Goal: Task Accomplishment & Management: Use online tool/utility

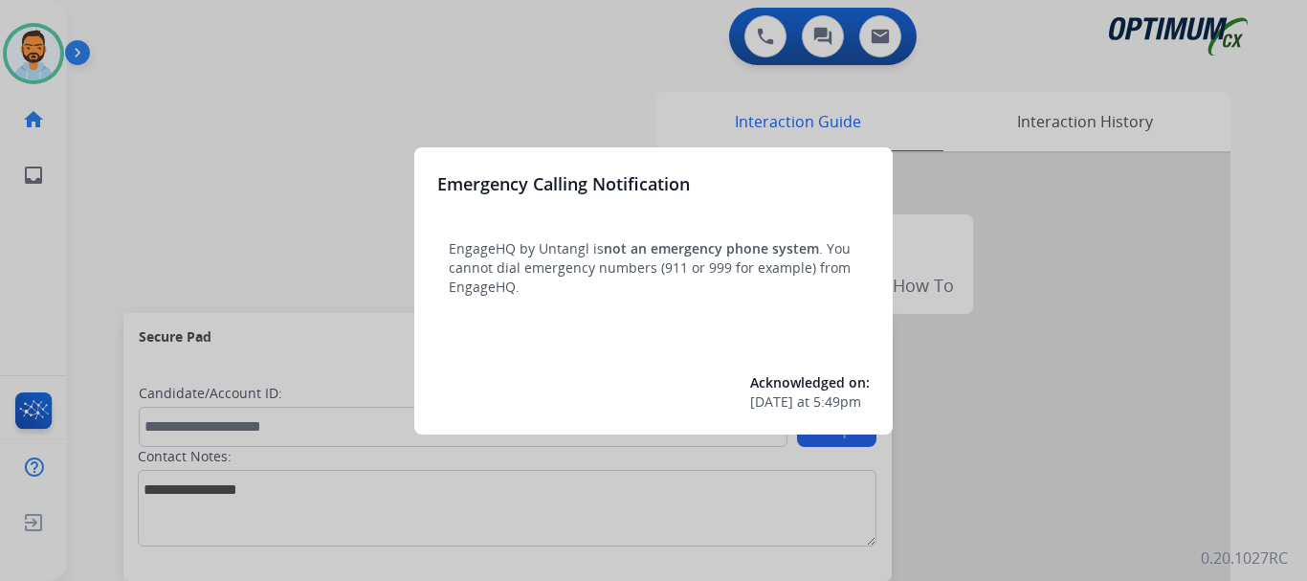
click at [256, 205] on div at bounding box center [653, 290] width 1307 height 581
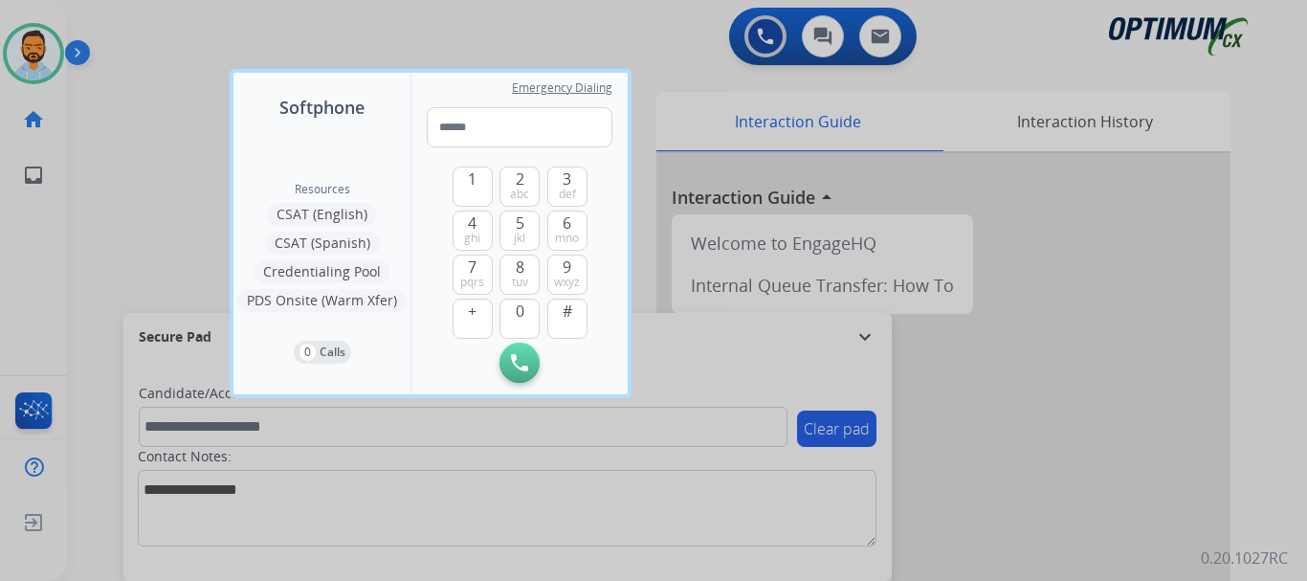
click at [187, 224] on div at bounding box center [653, 290] width 1307 height 581
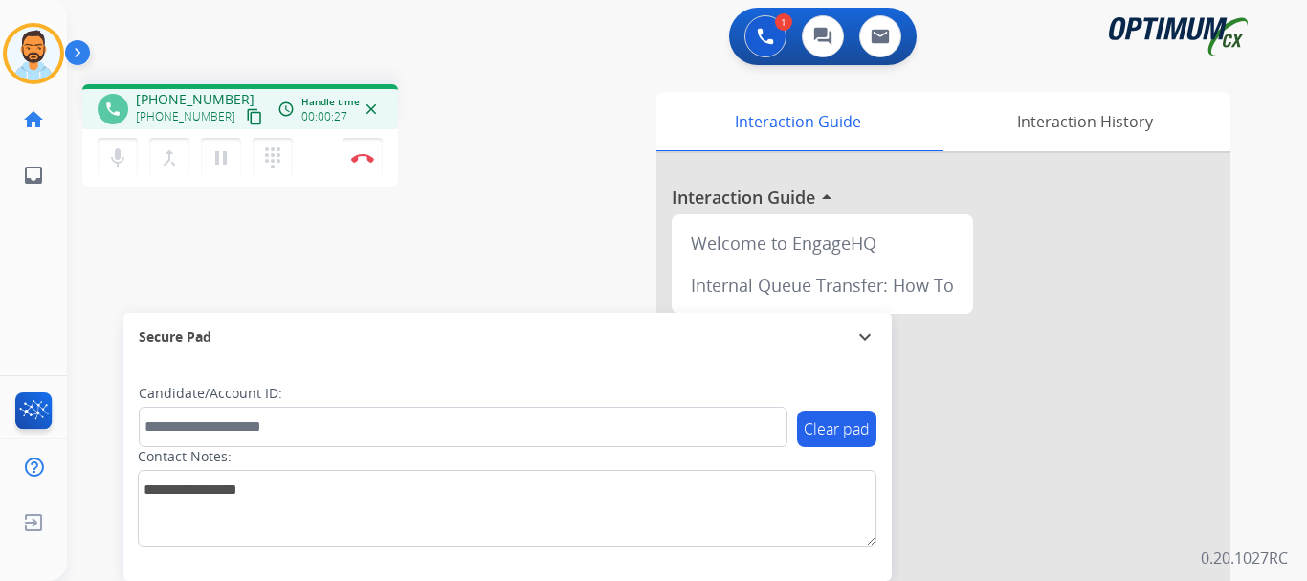
click at [246, 112] on mat-icon "content_copy" at bounding box center [254, 116] width 17 height 17
click at [359, 162] on img at bounding box center [362, 158] width 23 height 10
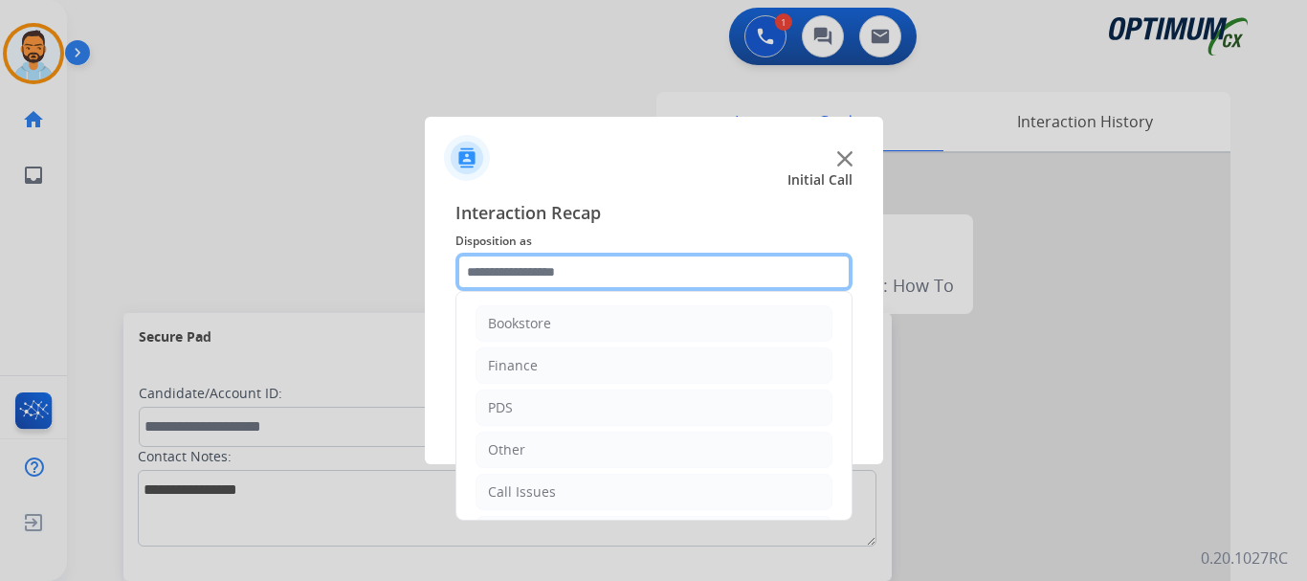
click at [554, 278] on input "text" at bounding box center [654, 272] width 397 height 38
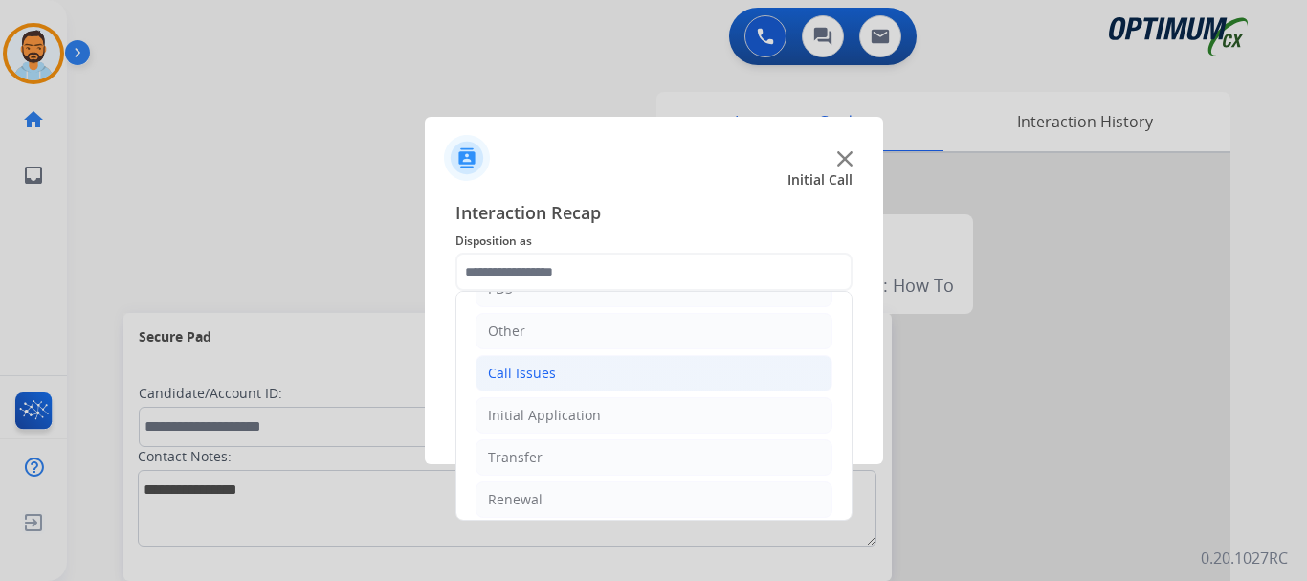
click at [560, 382] on li "Call Issues" at bounding box center [654, 373] width 357 height 36
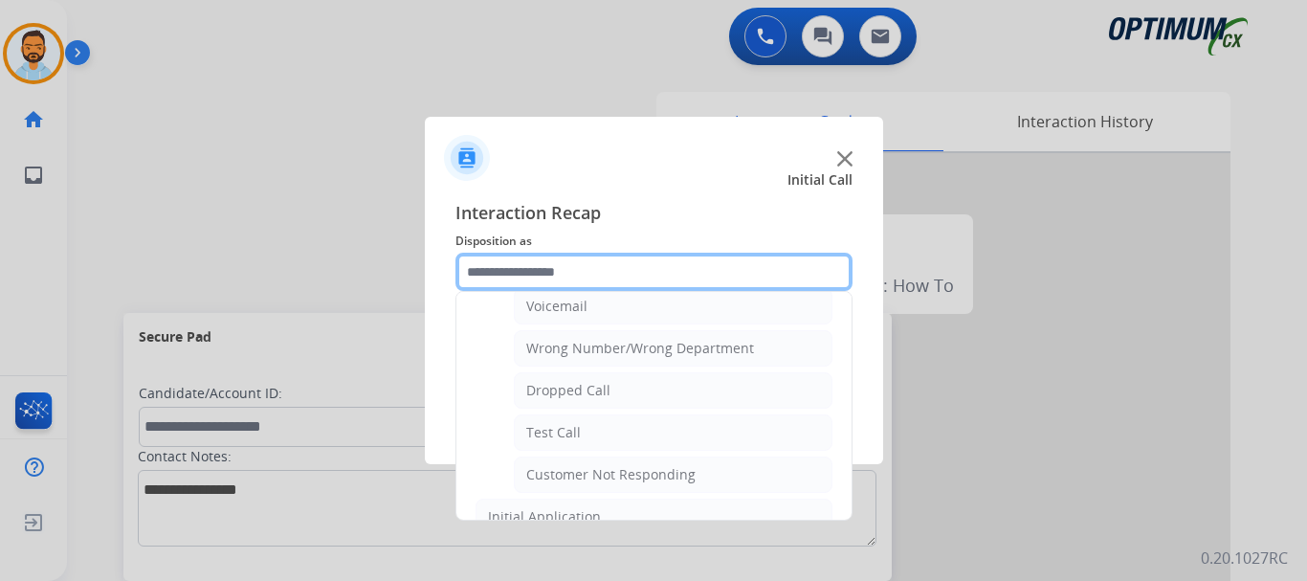
scroll to position [242, 0]
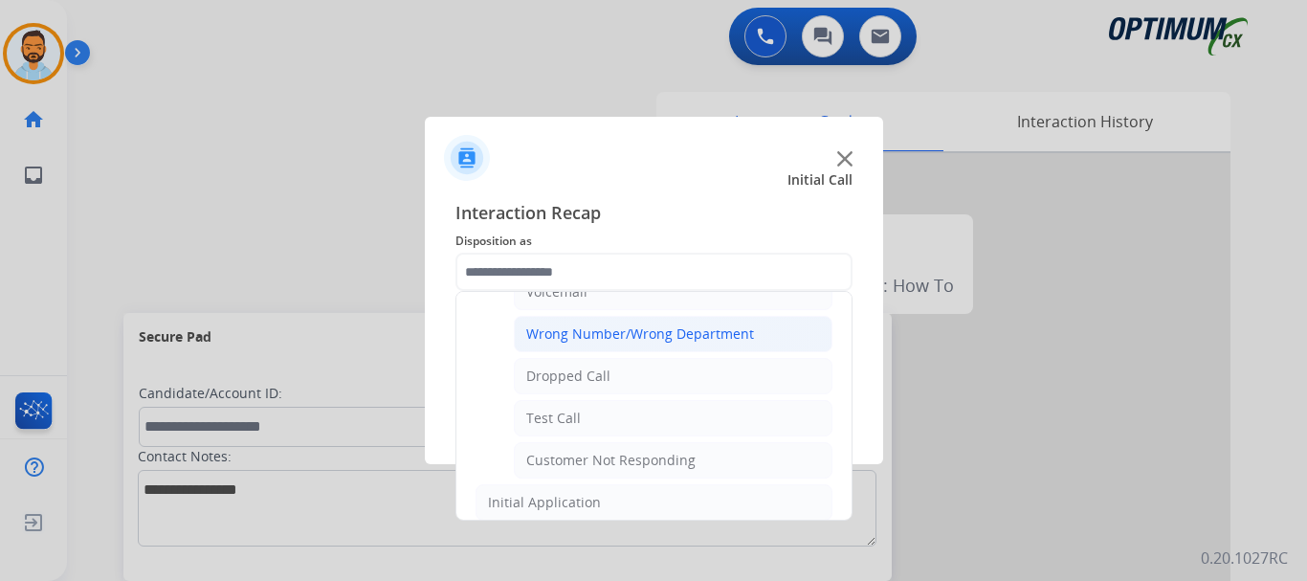
click at [678, 324] on div "Wrong Number/Wrong Department" at bounding box center [640, 333] width 228 height 19
type input "**********"
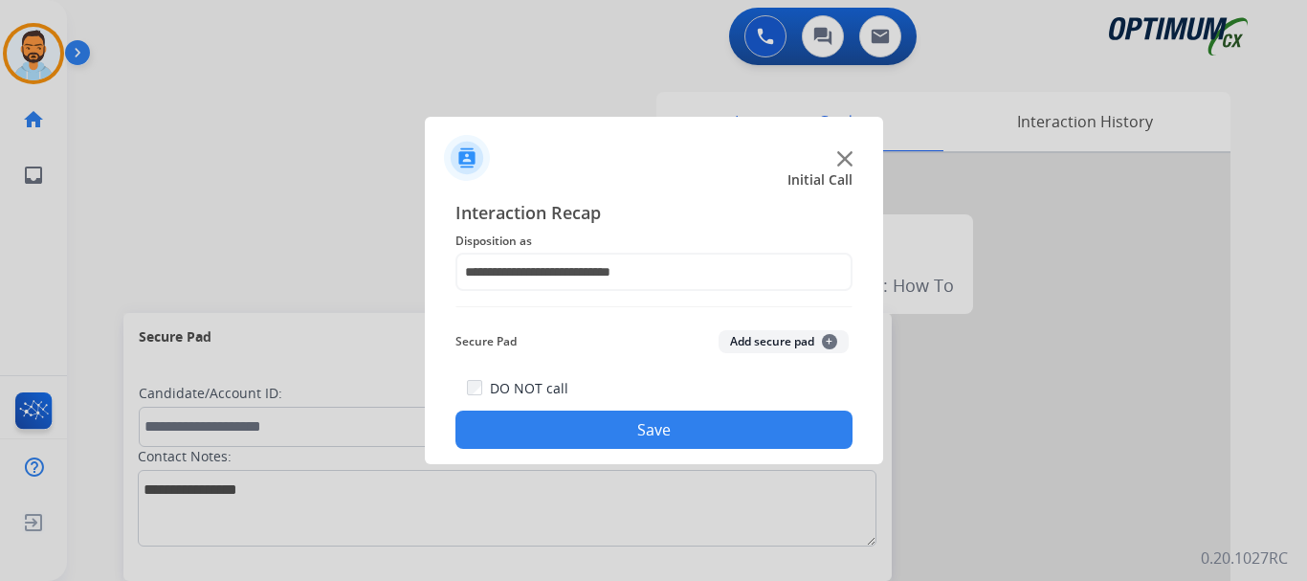
click at [640, 424] on button "Save" at bounding box center [654, 430] width 397 height 38
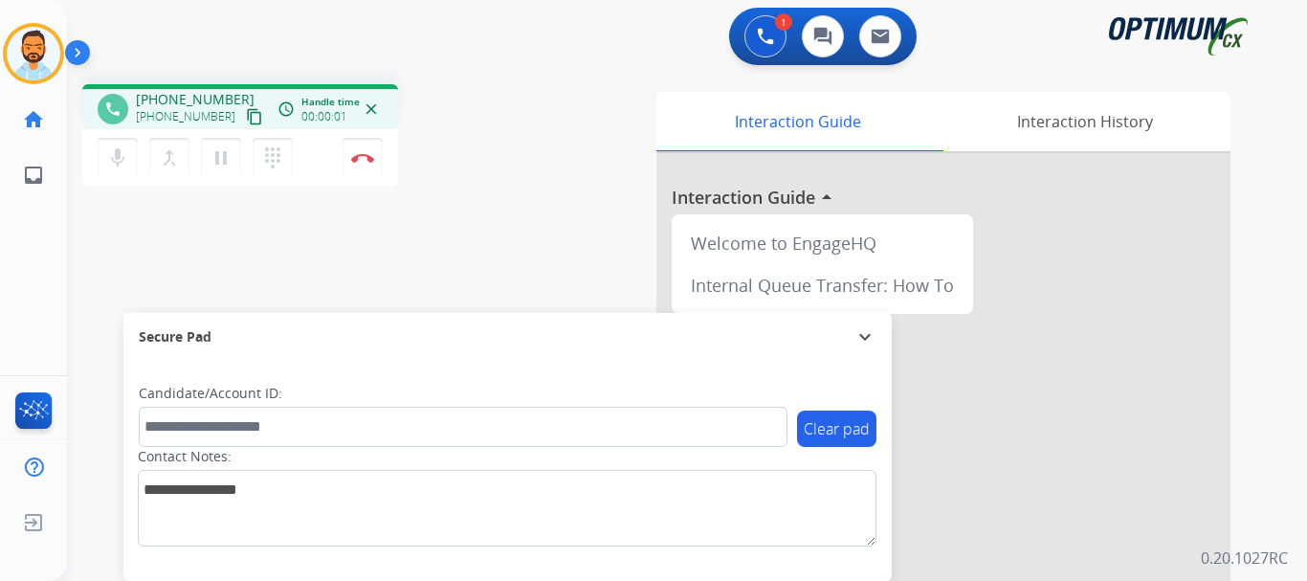
click at [246, 120] on mat-icon "content_copy" at bounding box center [254, 116] width 17 height 17
click at [367, 162] on img at bounding box center [362, 158] width 23 height 10
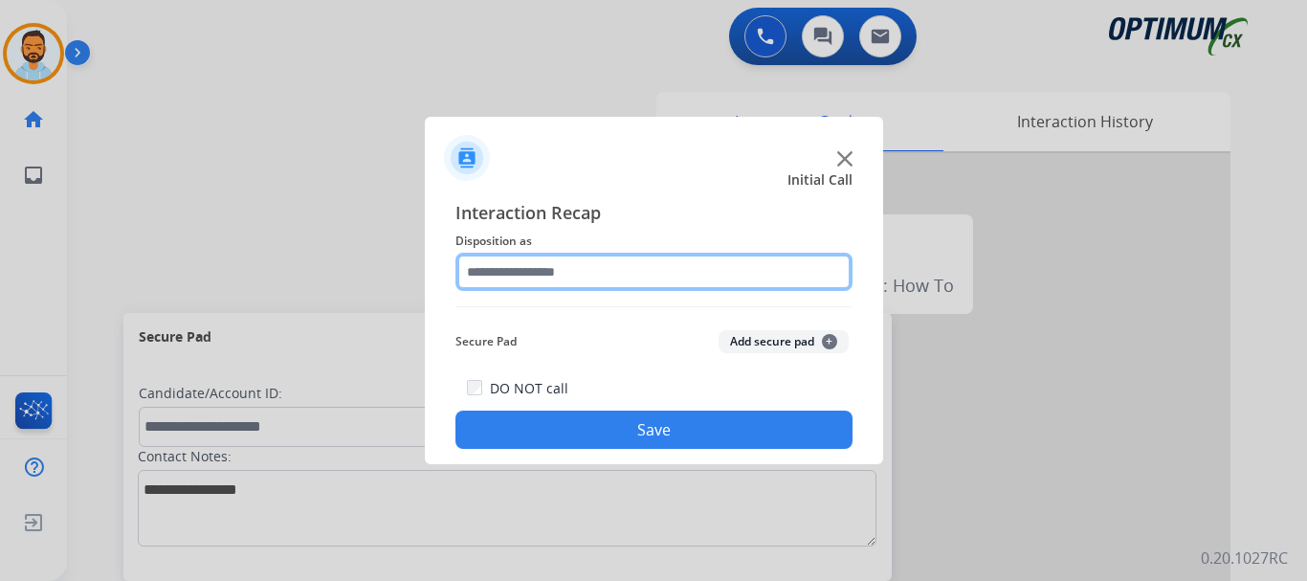
click at [669, 263] on input "text" at bounding box center [654, 272] width 397 height 38
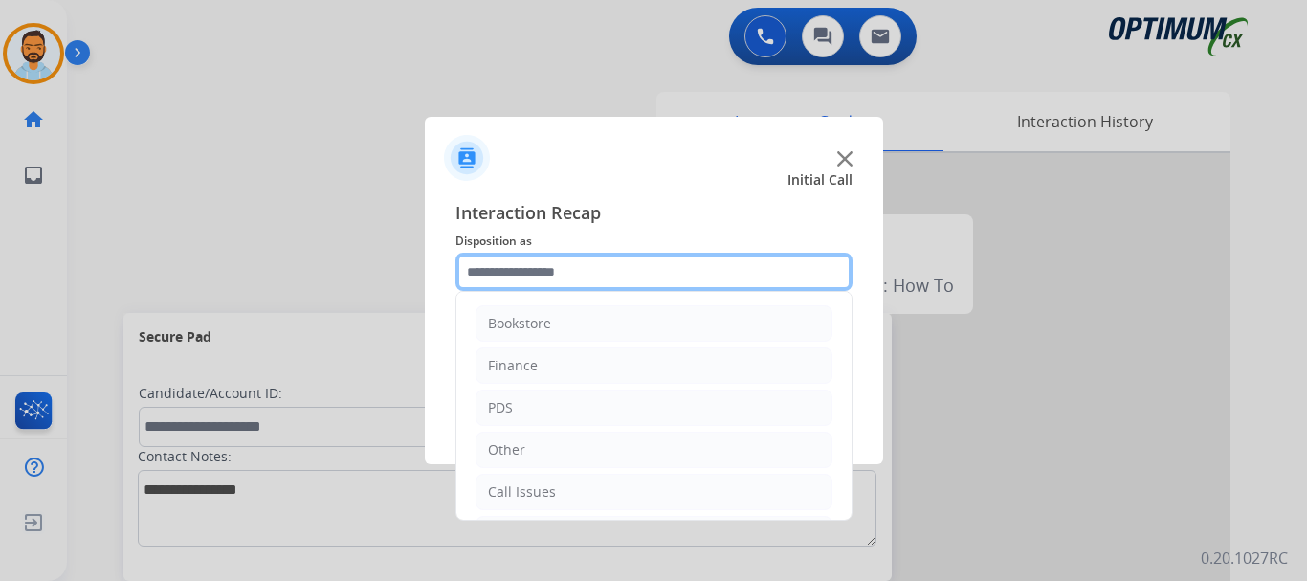
scroll to position [130, 0]
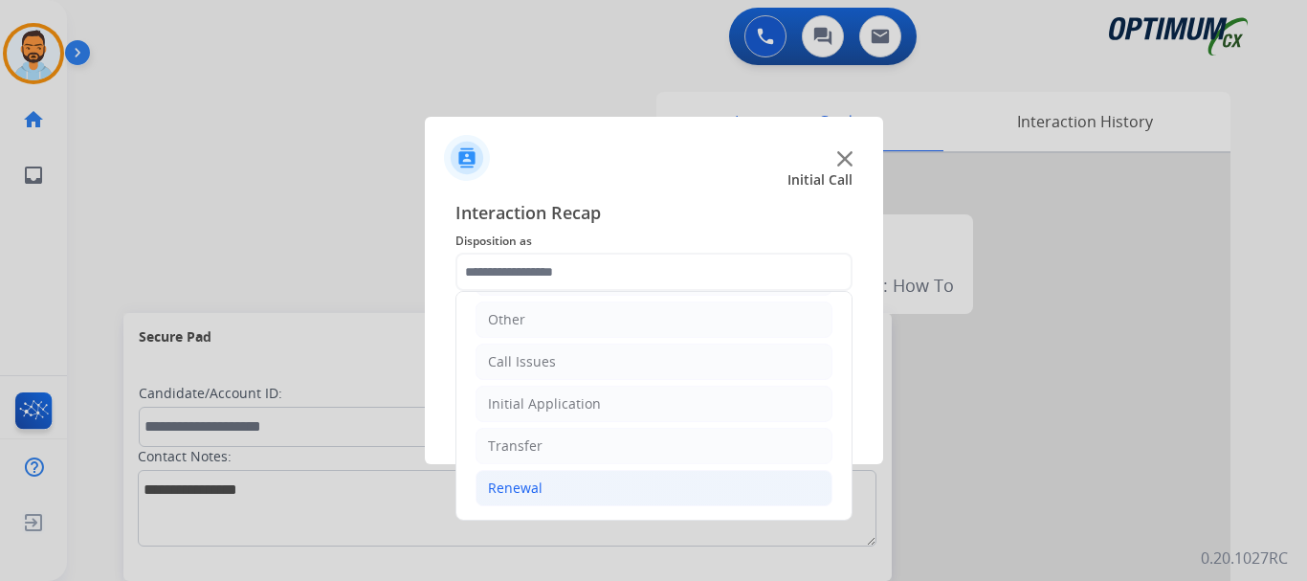
click at [572, 499] on li "Renewal" at bounding box center [654, 488] width 357 height 36
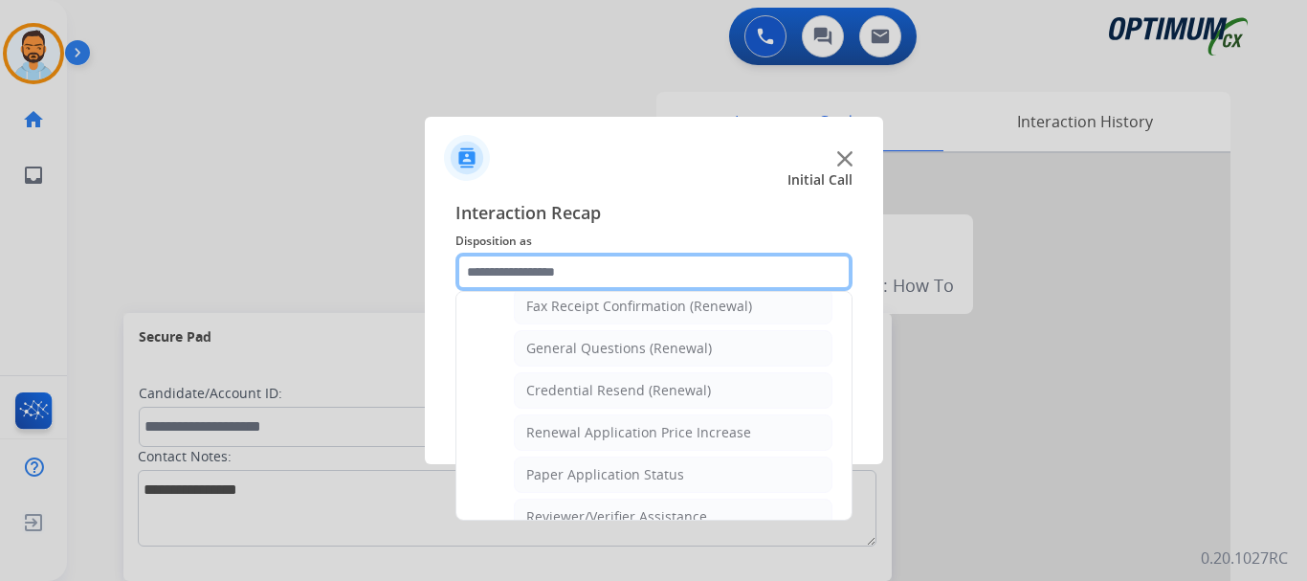
scroll to position [537, 0]
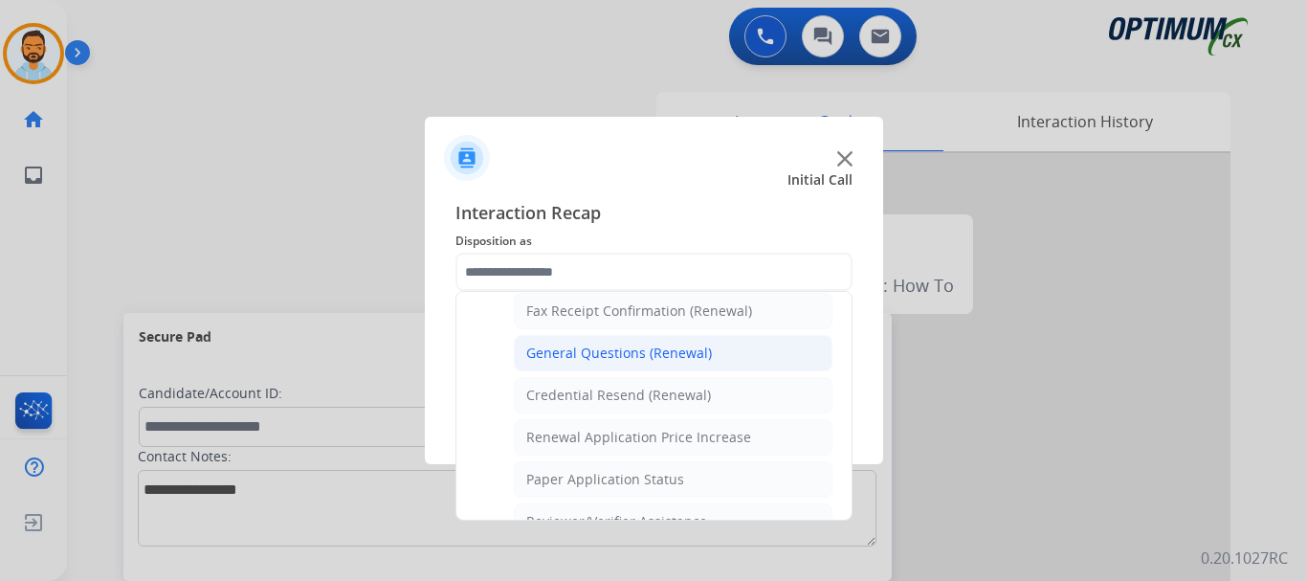
click at [645, 350] on div "General Questions (Renewal)" at bounding box center [619, 353] width 186 height 19
type input "**********"
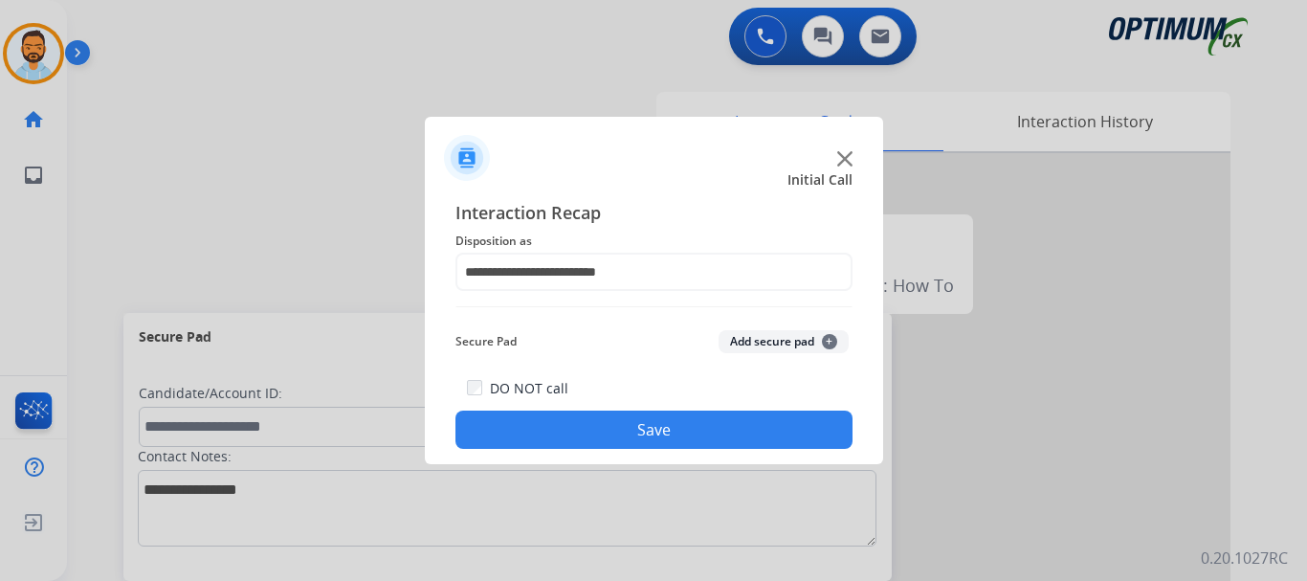
click at [615, 419] on button "Save" at bounding box center [654, 430] width 397 height 38
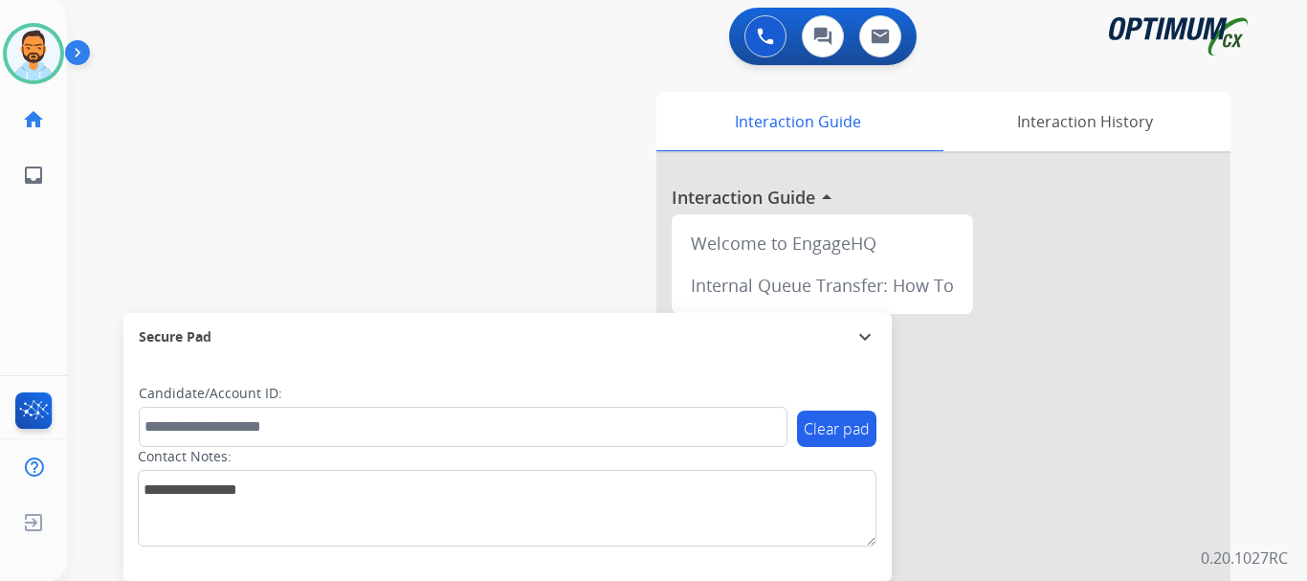
click at [186, 159] on div "swap_horiz Break voice bridge close_fullscreen Connect 3-Way Call merge_type Se…" at bounding box center [664, 468] width 1194 height 798
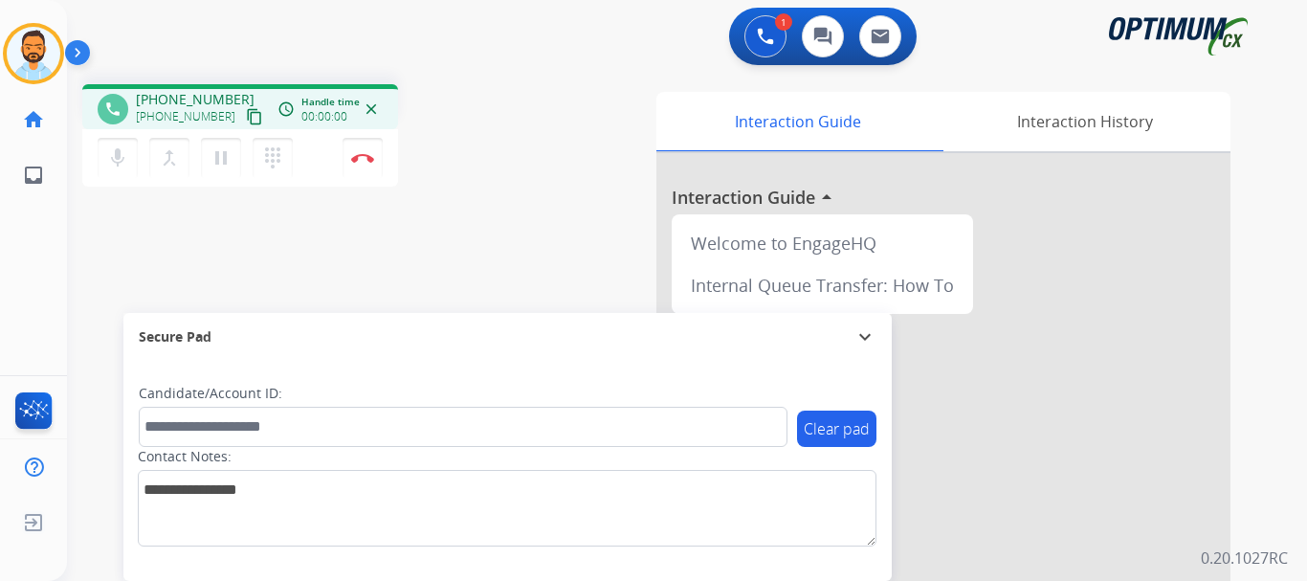
click at [246, 117] on mat-icon "content_copy" at bounding box center [254, 116] width 17 height 17
click at [361, 154] on img at bounding box center [362, 158] width 23 height 10
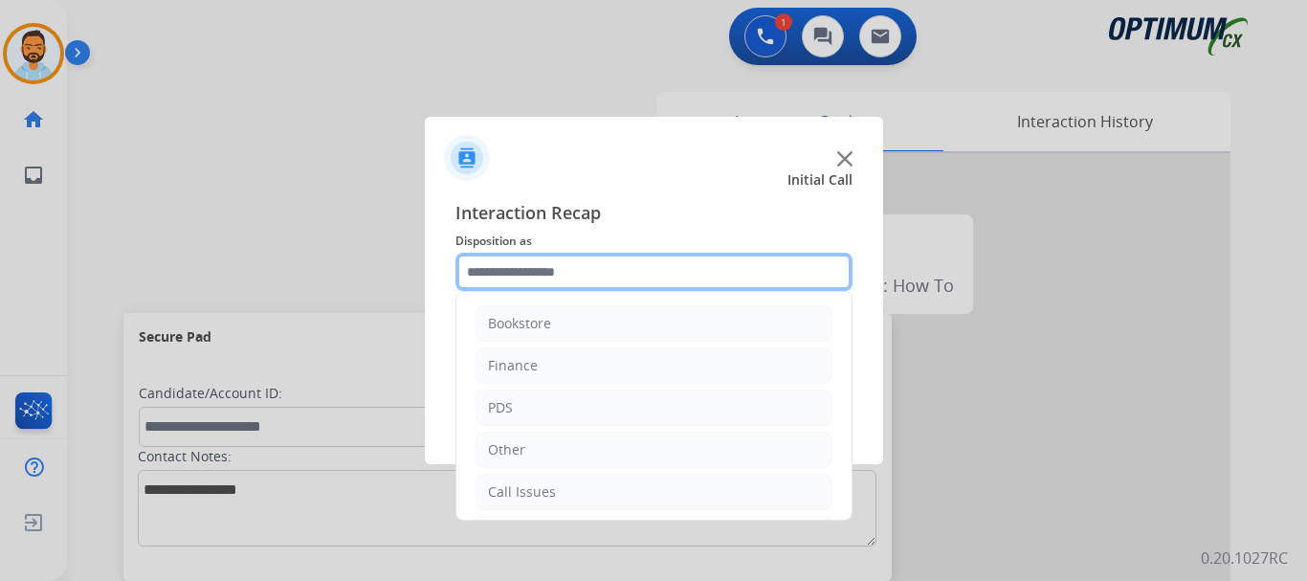
click at [620, 277] on input "text" at bounding box center [654, 272] width 397 height 38
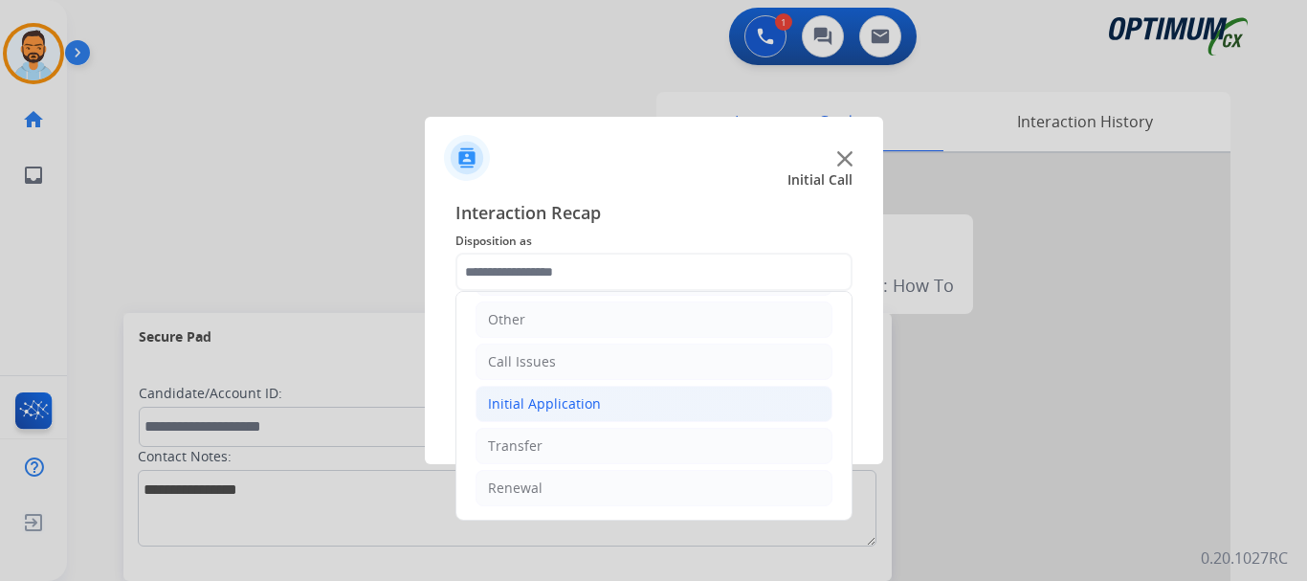
click at [604, 411] on li "Initial Application" at bounding box center [654, 404] width 357 height 36
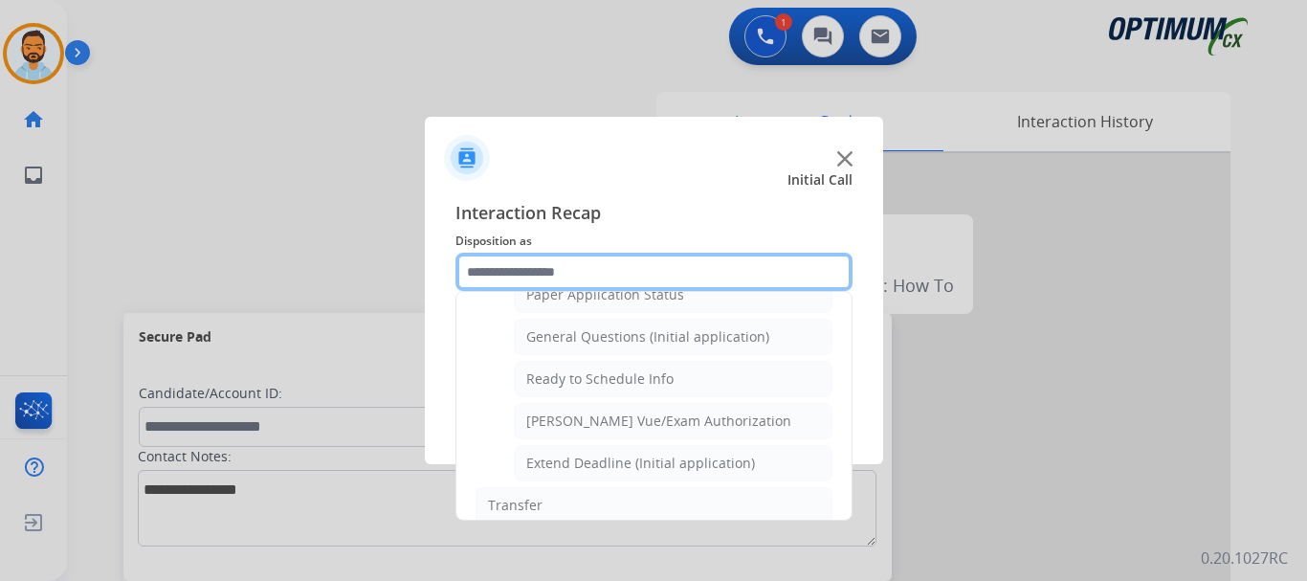
scroll to position [1099, 0]
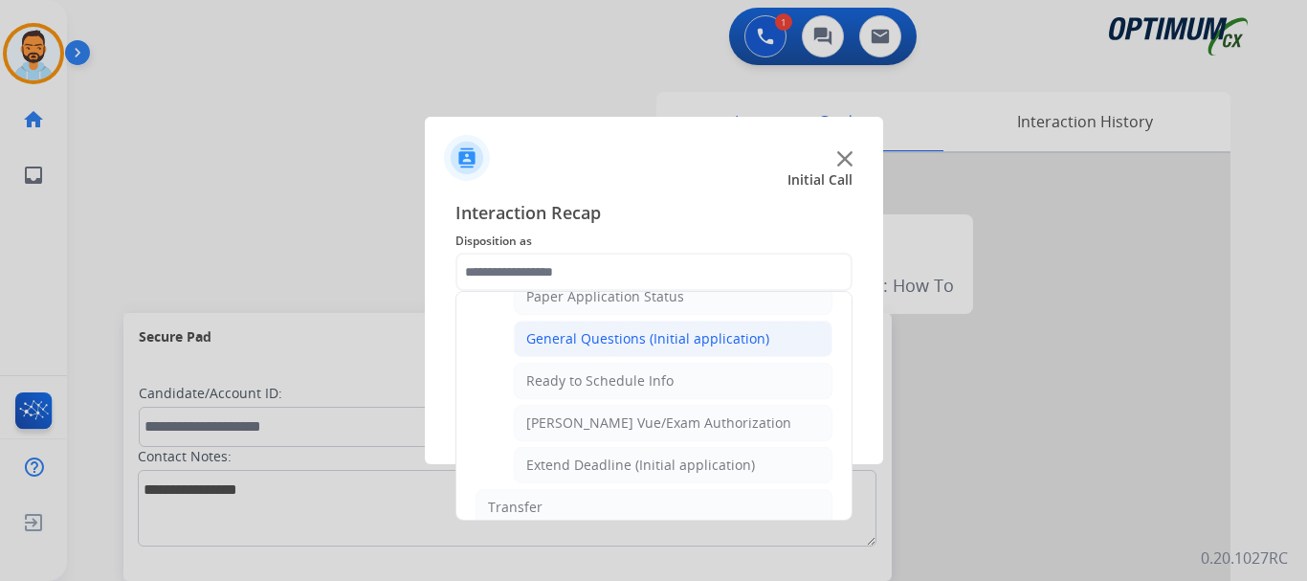
click at [632, 335] on div "General Questions (Initial application)" at bounding box center [647, 338] width 243 height 19
type input "**********"
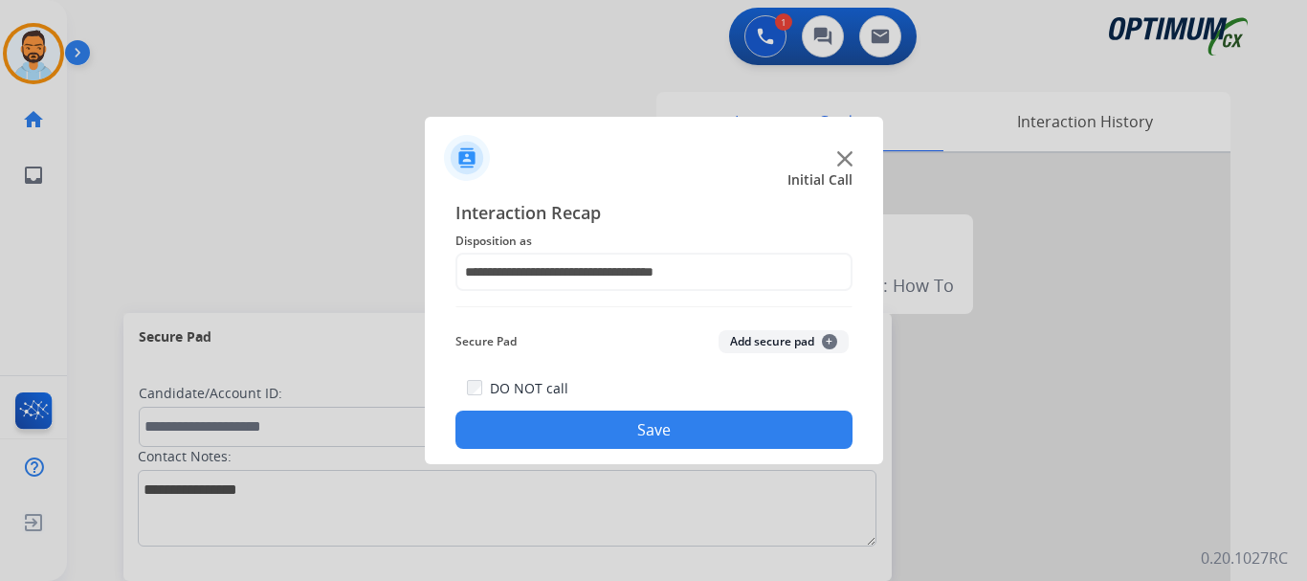
click at [615, 443] on button "Save" at bounding box center [654, 430] width 397 height 38
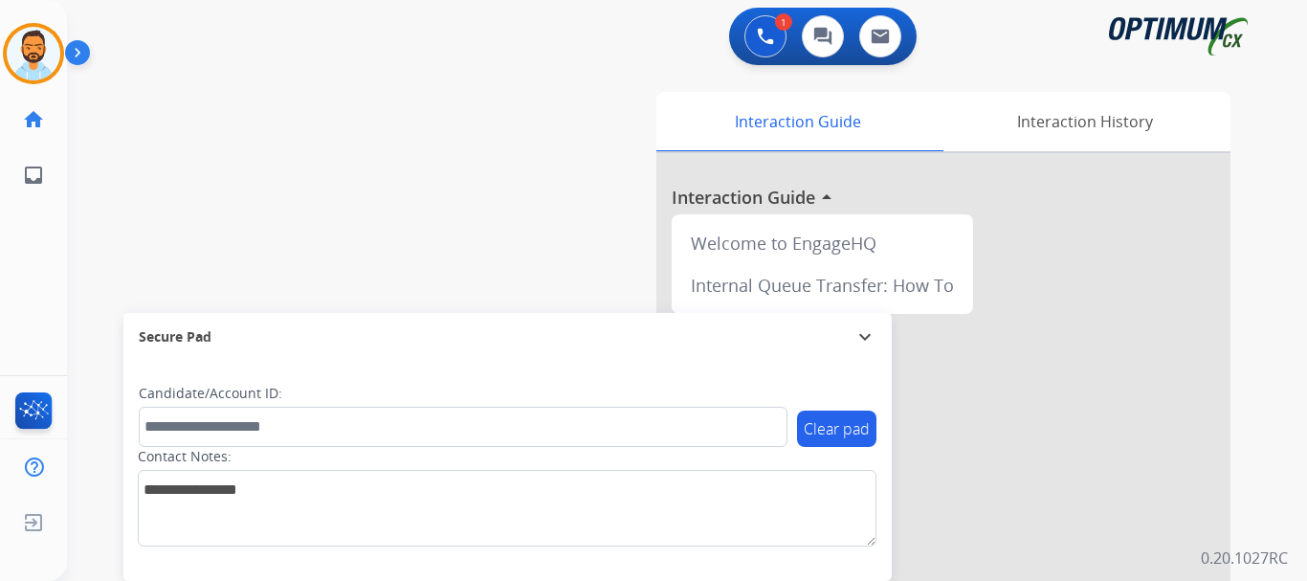
click at [815, 408] on div "Clear pad Candidate/Account ID: Contact Notes:" at bounding box center [508, 465] width 738 height 163
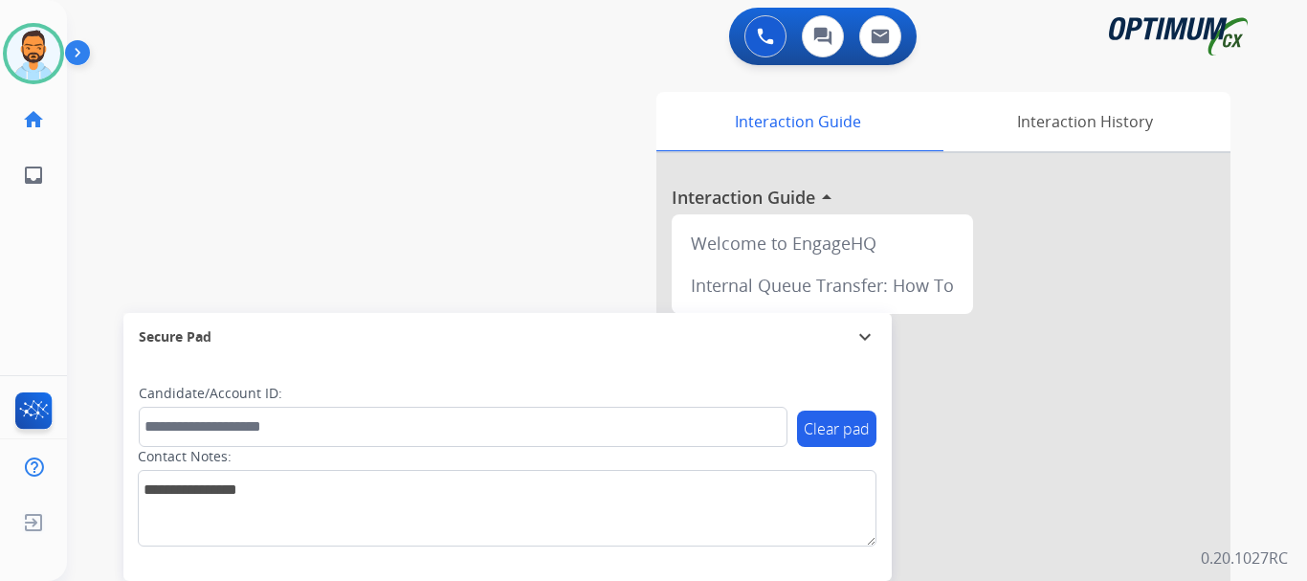
click at [671, 381] on div "Clear pad Candidate/Account ID: Contact Notes:" at bounding box center [507, 471] width 768 height 220
click at [25, 42] on img at bounding box center [34, 54] width 54 height 54
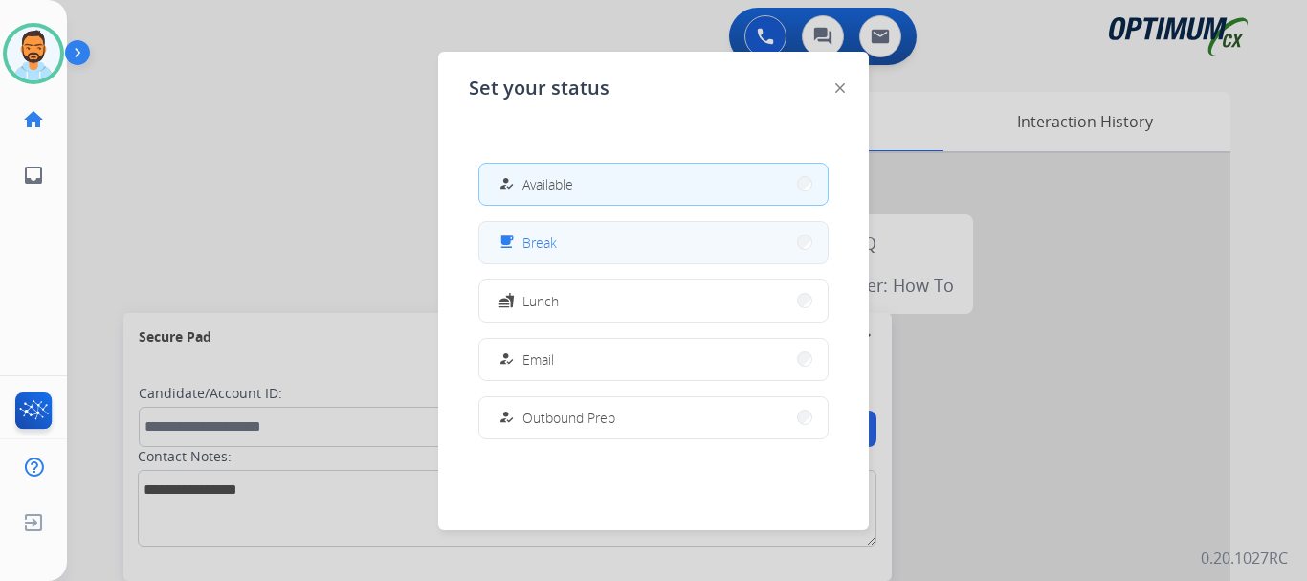
click at [594, 233] on button "free_breakfast Break" at bounding box center [653, 242] width 348 height 41
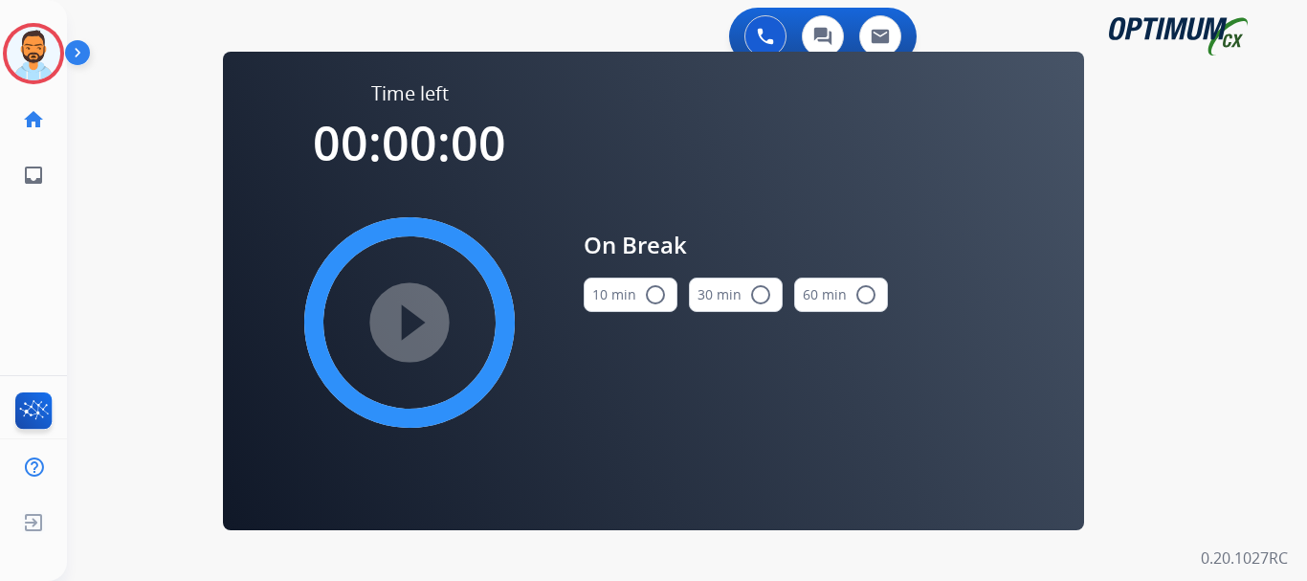
click at [633, 299] on button "10 min radio_button_unchecked" at bounding box center [631, 295] width 94 height 34
click at [417, 318] on mat-icon "play_circle_filled" at bounding box center [409, 322] width 23 height 23
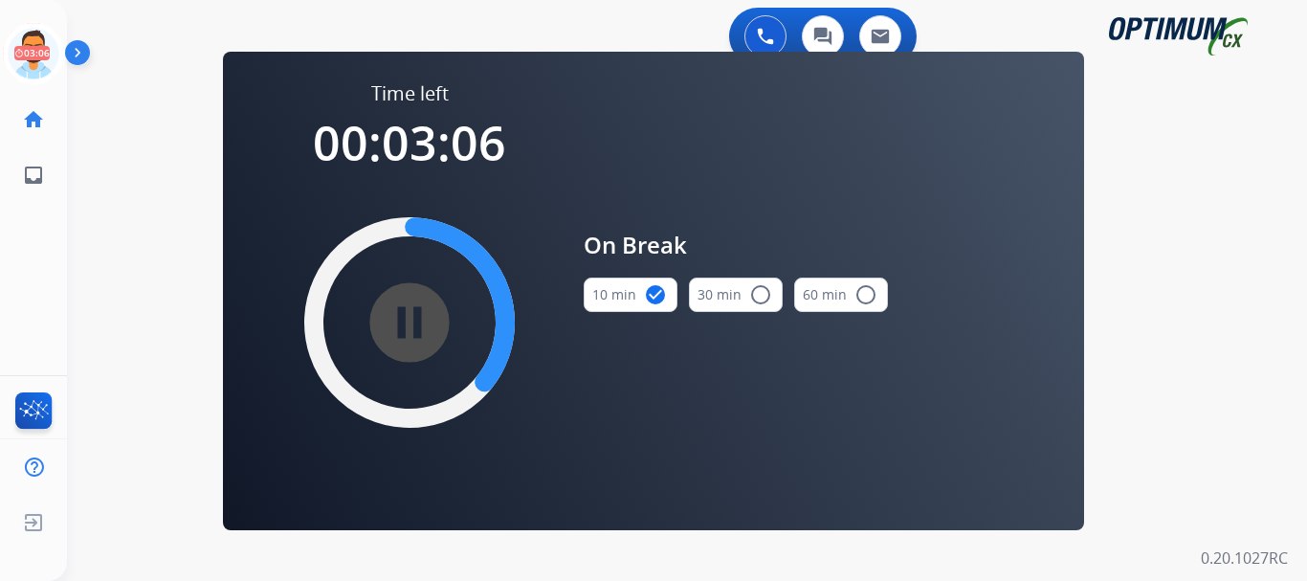
click at [147, 252] on div "0 Voice Interactions 0 Chat Interactions 0 Email Interactions swap_horiz Break …" at bounding box center [687, 290] width 1240 height 581
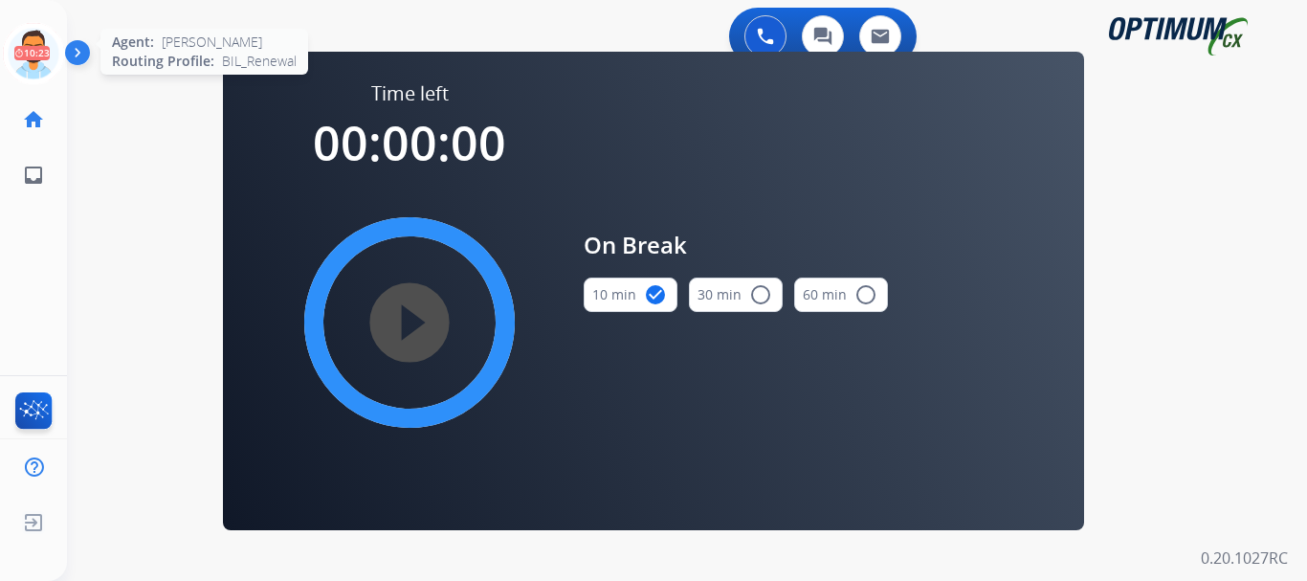
click at [32, 53] on icon at bounding box center [34, 54] width 62 height 62
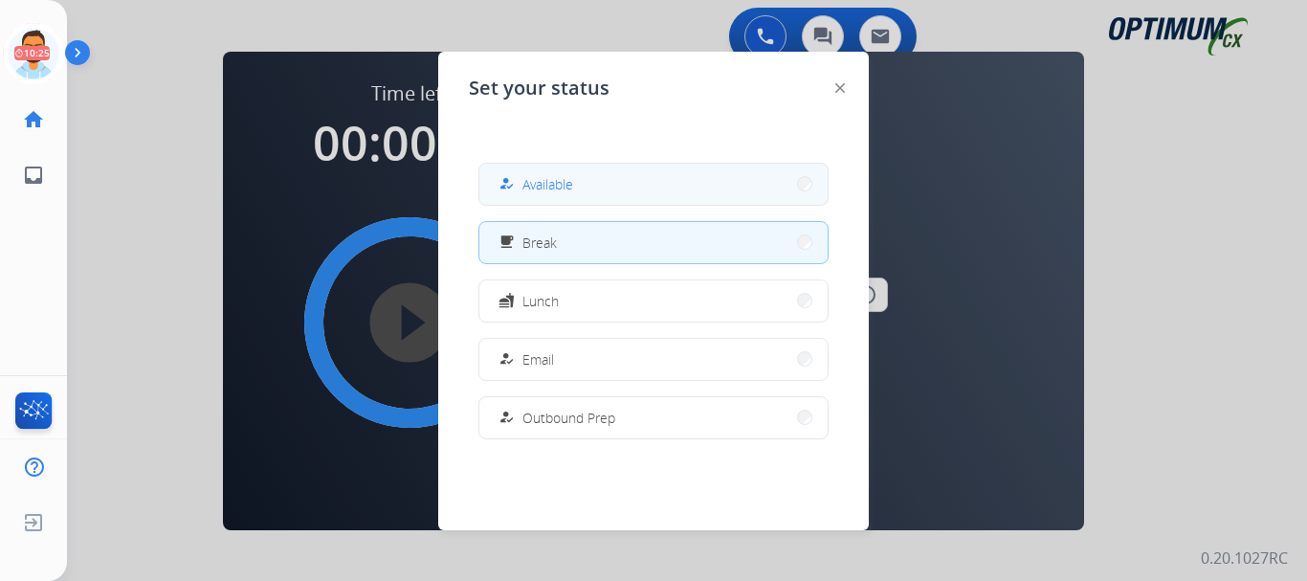
click at [534, 175] on span "Available" at bounding box center [547, 184] width 51 height 20
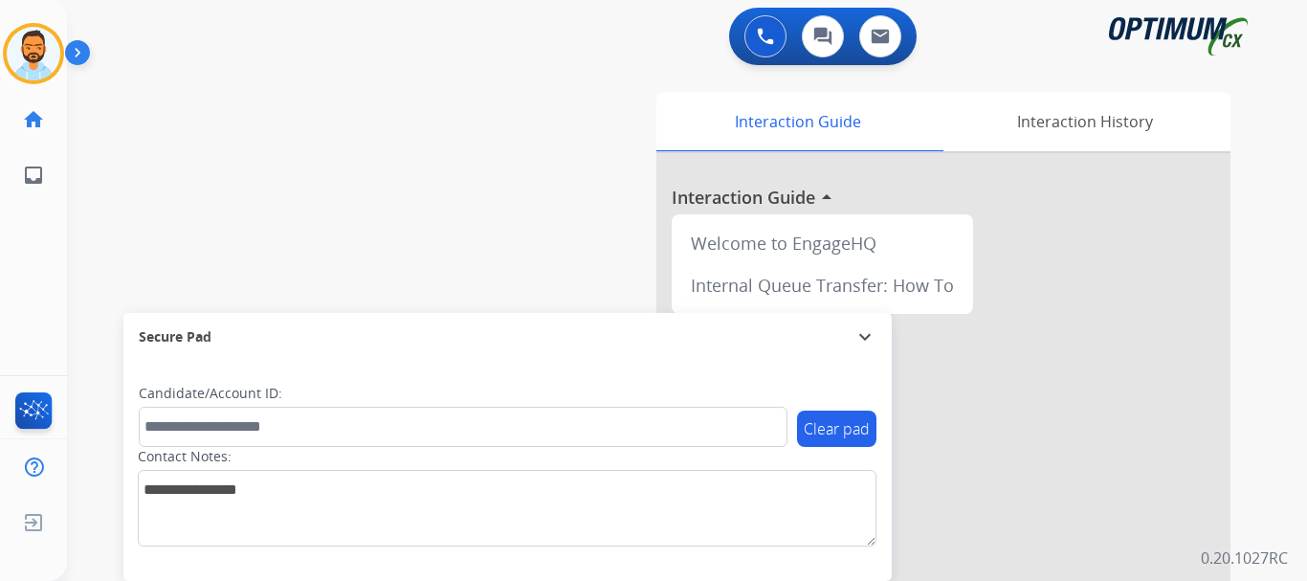
click at [157, 162] on div "swap_horiz Break voice bridge close_fullscreen Connect 3-Way Call merge_type Se…" at bounding box center [664, 468] width 1194 height 798
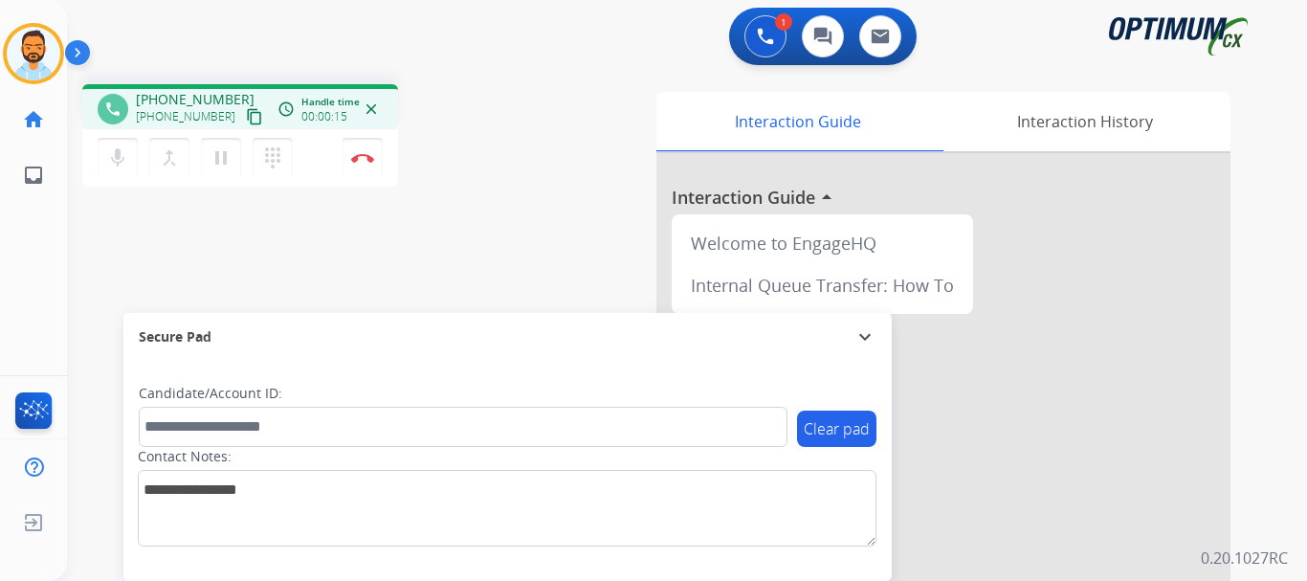
click at [246, 118] on mat-icon "content_copy" at bounding box center [254, 116] width 17 height 17
click at [387, 39] on div "1 Voice Interactions 0 Chat Interactions 0 Email Interactions" at bounding box center [675, 38] width 1171 height 61
click at [360, 170] on button "Disconnect" at bounding box center [363, 158] width 40 height 40
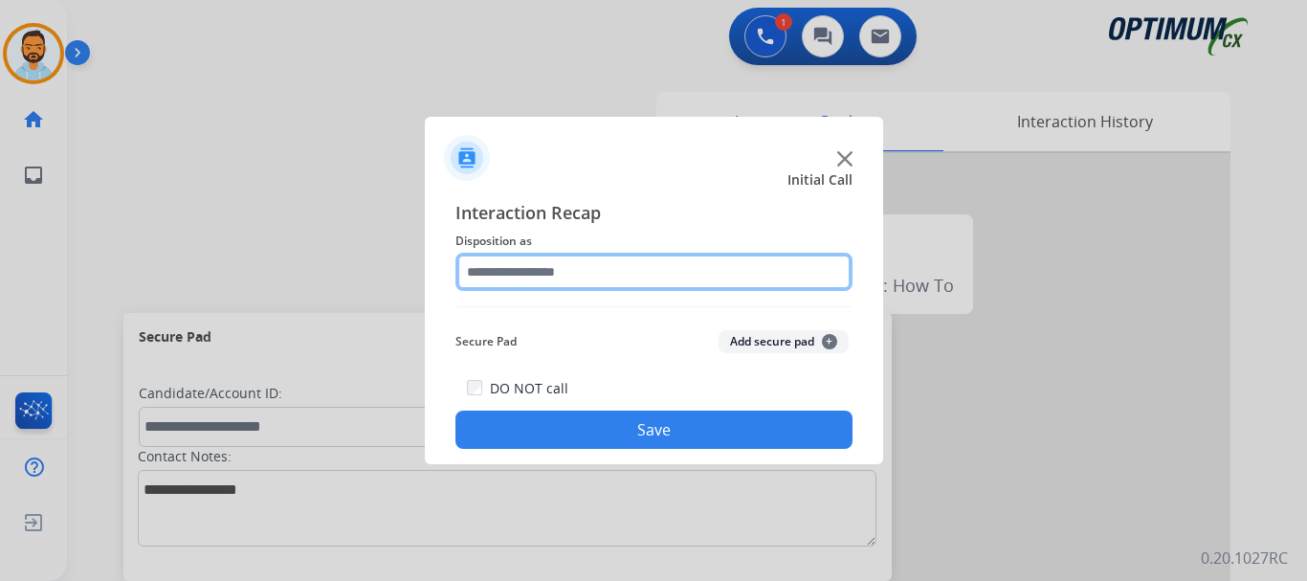
click at [627, 255] on input "text" at bounding box center [654, 272] width 397 height 38
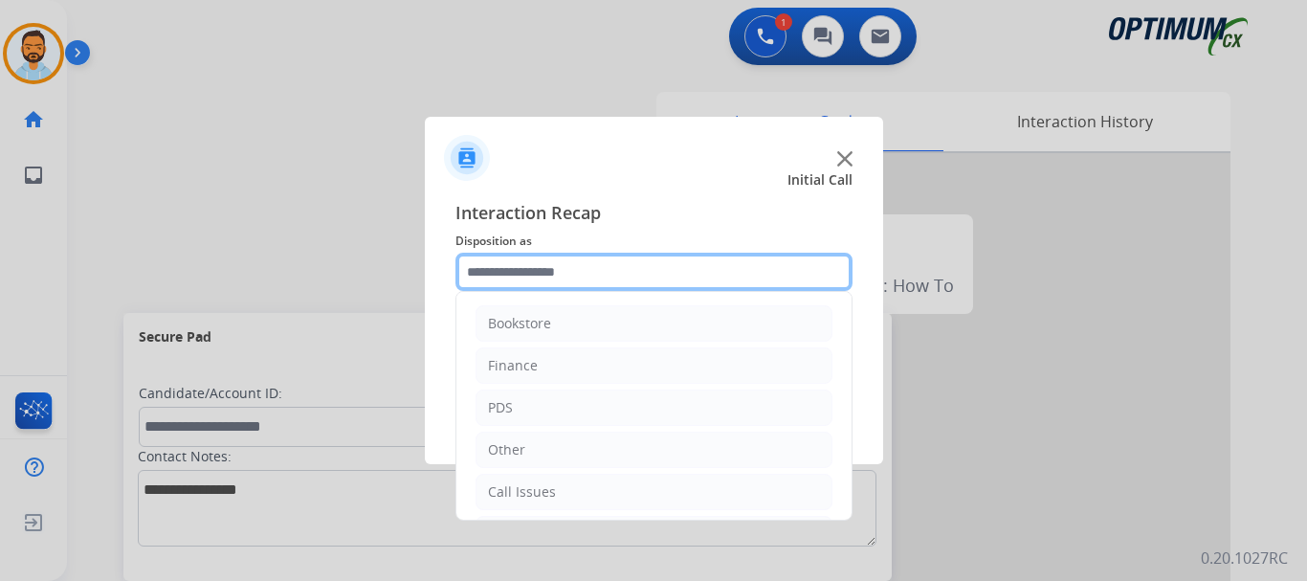
scroll to position [130, 0]
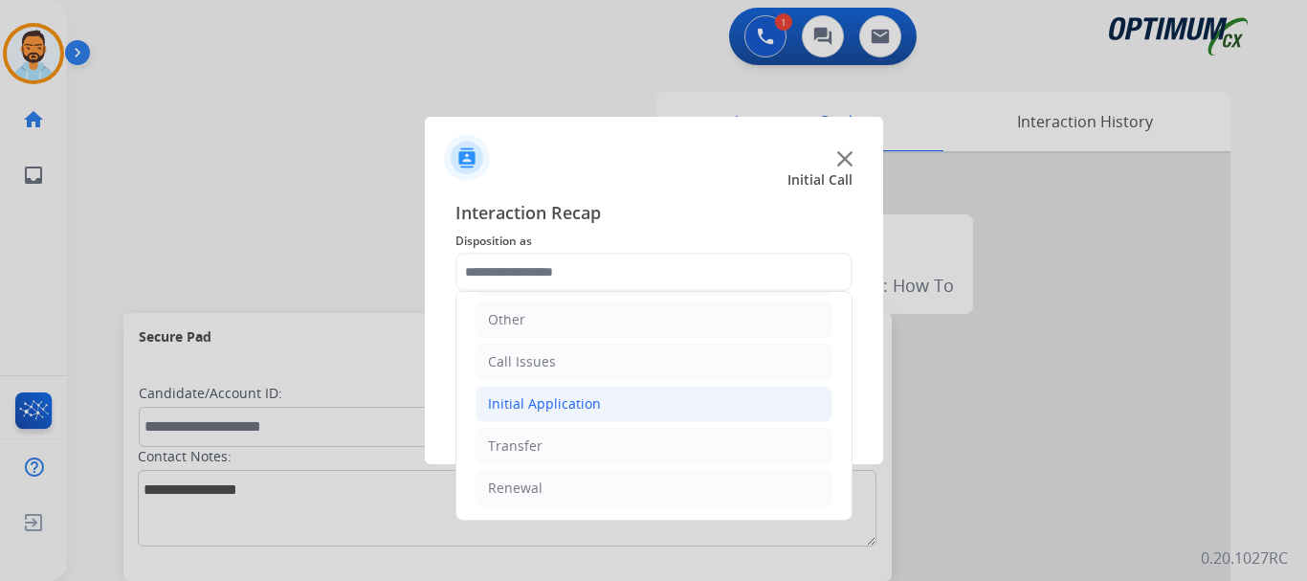
click at [604, 409] on li "Initial Application" at bounding box center [654, 404] width 357 height 36
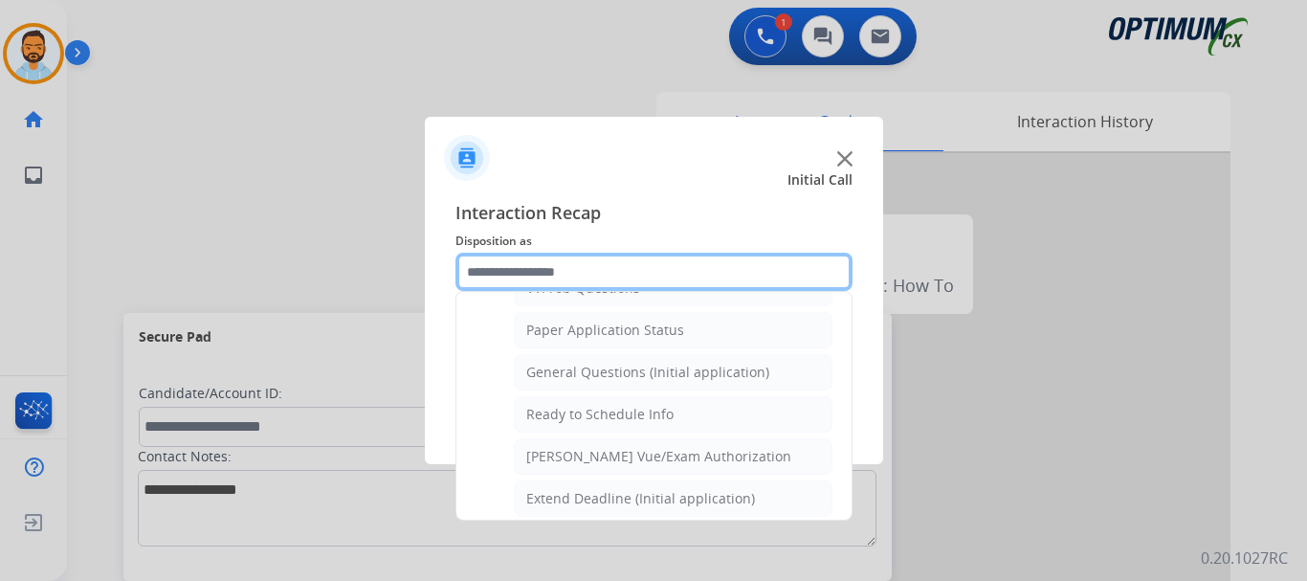
scroll to position [1063, 0]
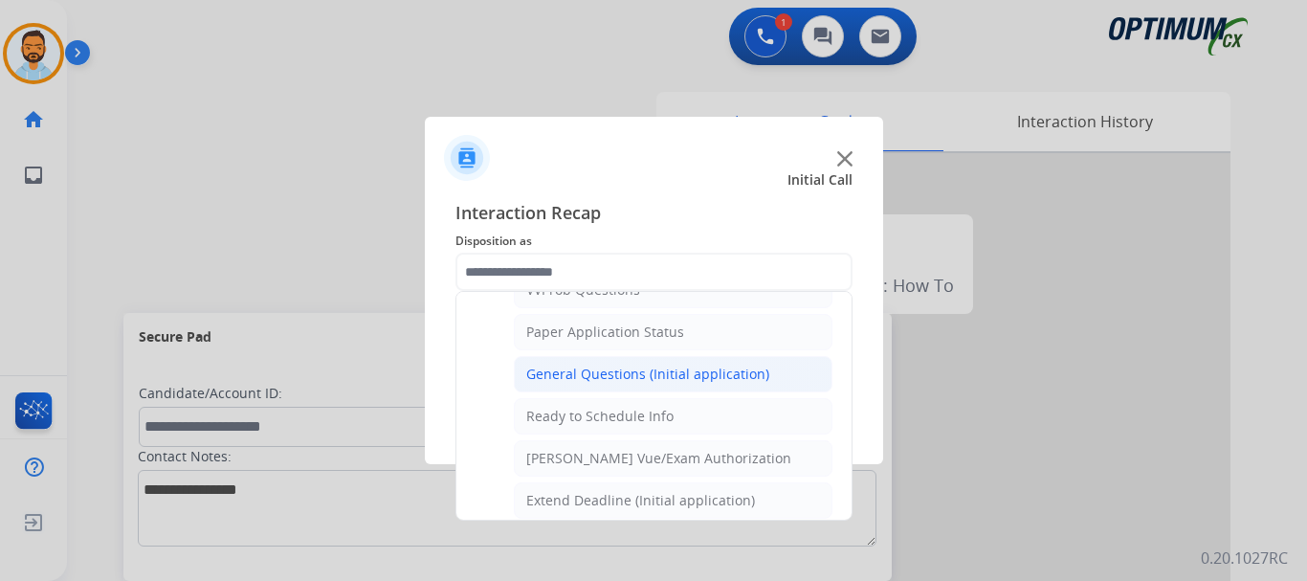
click at [676, 376] on div "General Questions (Initial application)" at bounding box center [647, 374] width 243 height 19
type input "**********"
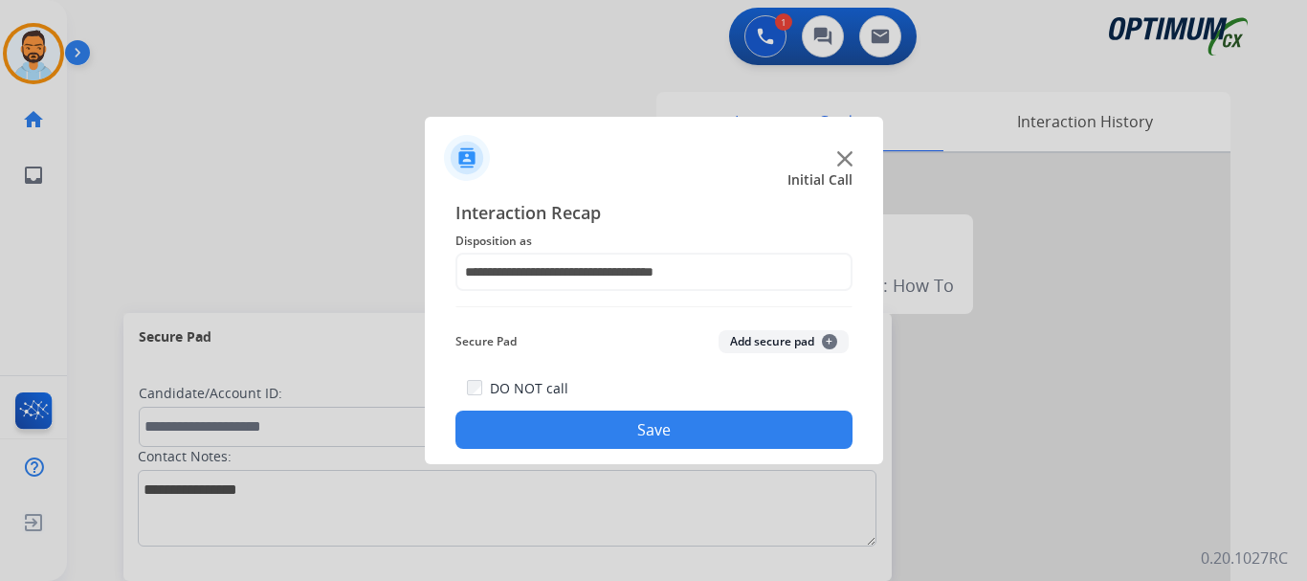
click at [650, 427] on button "Save" at bounding box center [654, 430] width 397 height 38
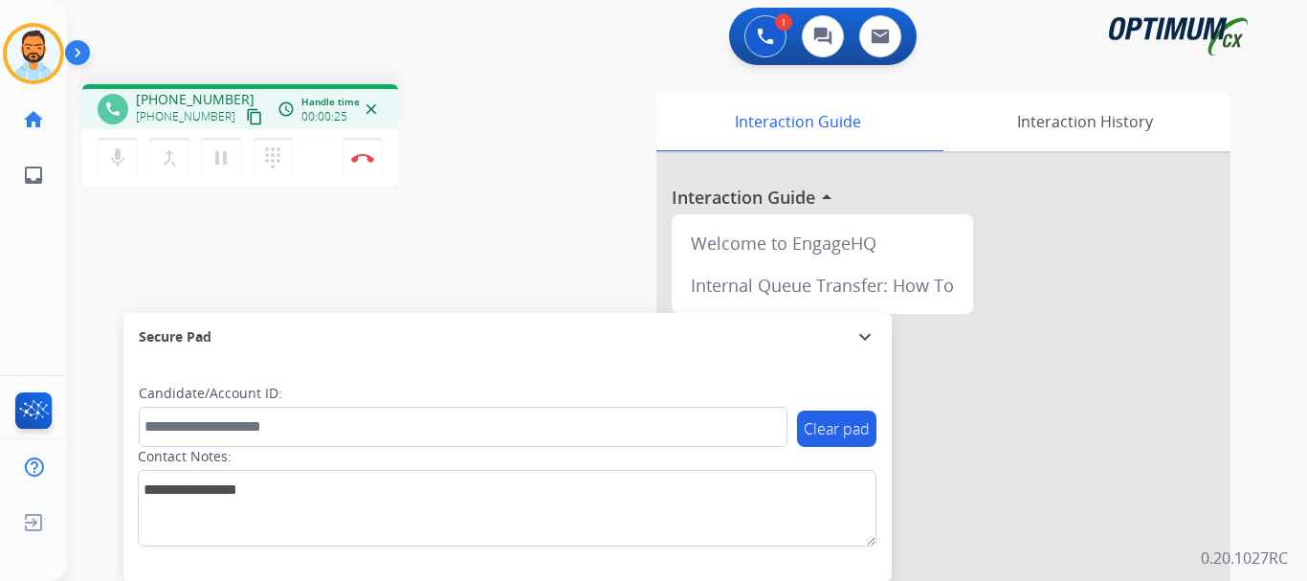
click at [246, 123] on mat-icon "content_copy" at bounding box center [254, 116] width 17 height 17
click at [367, 153] on img at bounding box center [362, 158] width 23 height 10
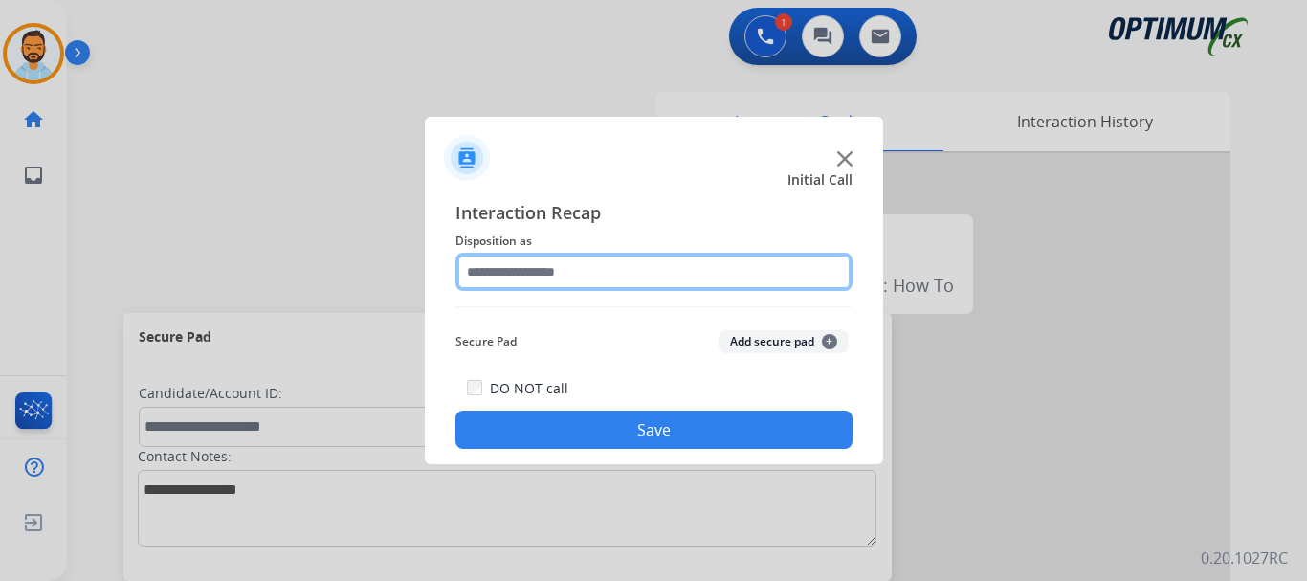
click at [645, 279] on input "text" at bounding box center [654, 272] width 397 height 38
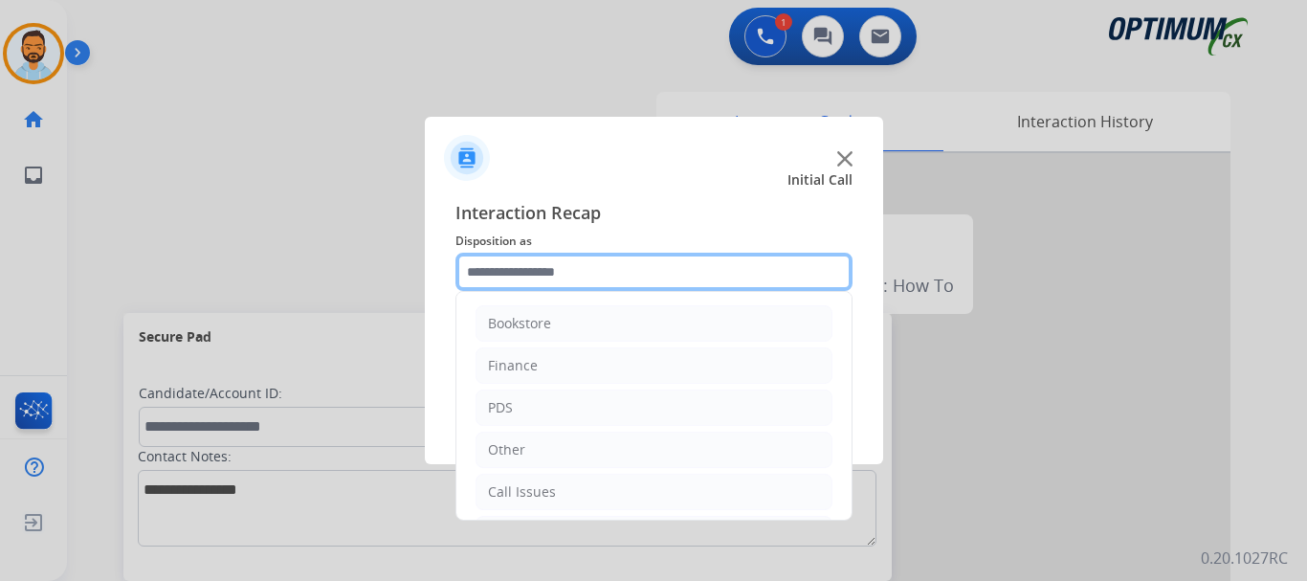
scroll to position [130, 0]
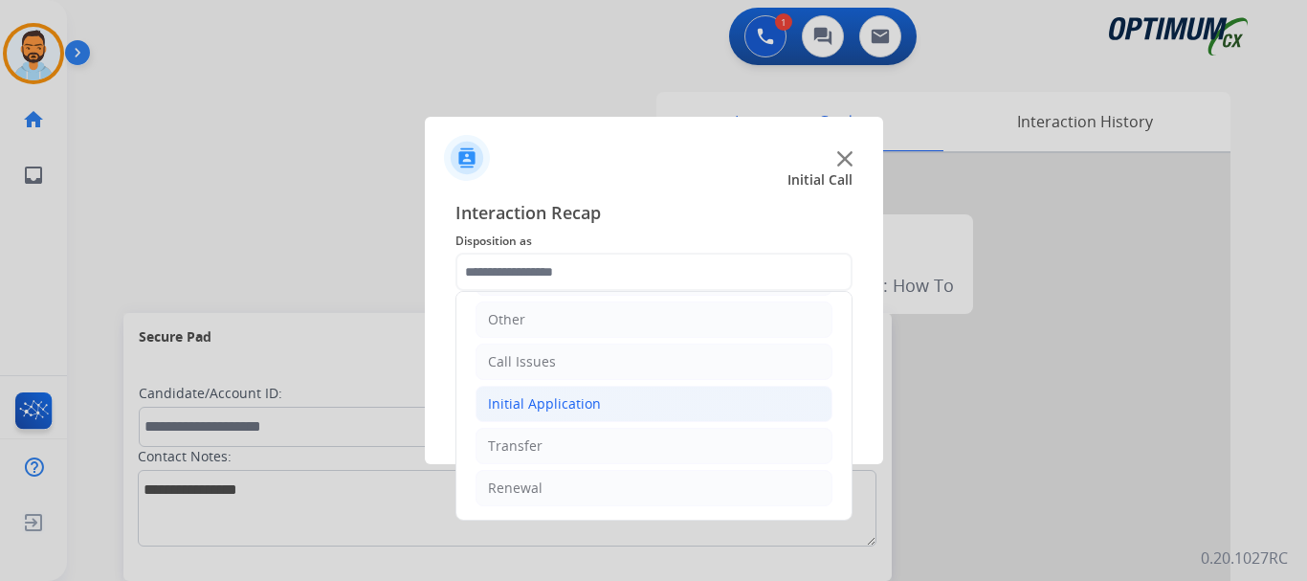
click at [600, 397] on li "Initial Application" at bounding box center [654, 404] width 357 height 36
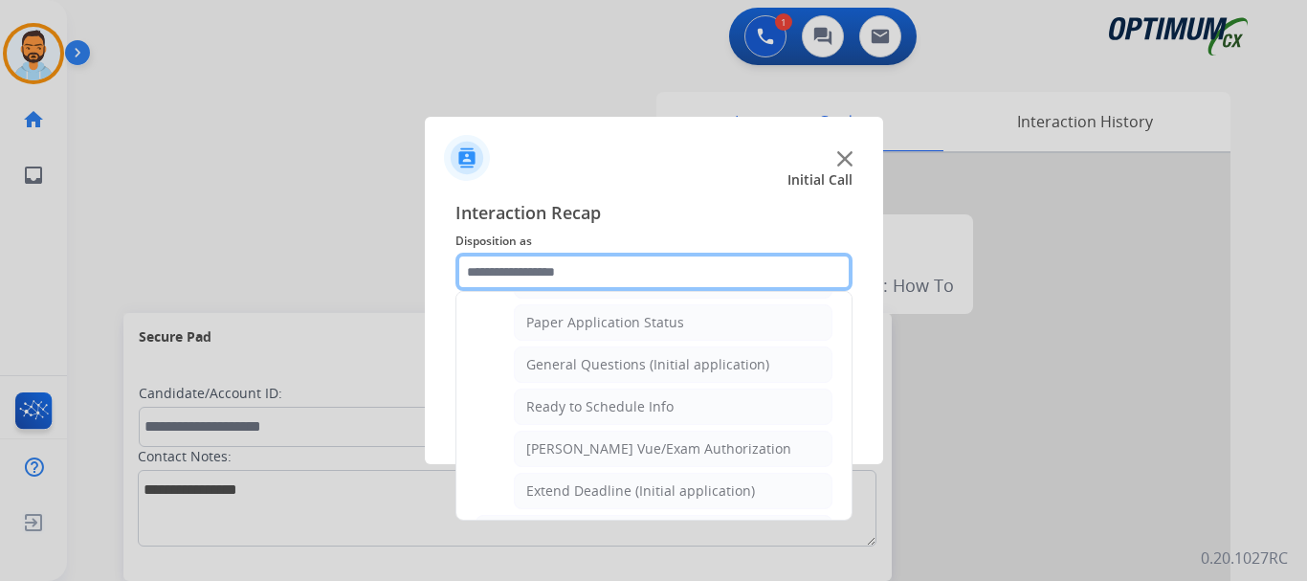
scroll to position [1070, 0]
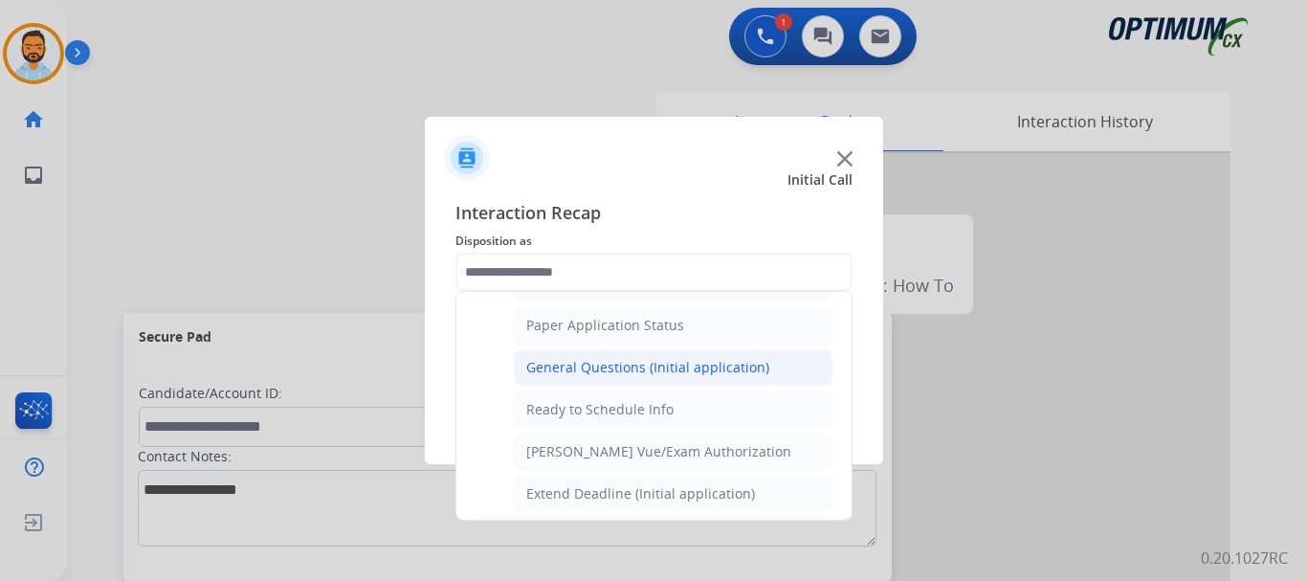
click at [723, 352] on li "General Questions (Initial application)" at bounding box center [673, 367] width 319 height 36
type input "**********"
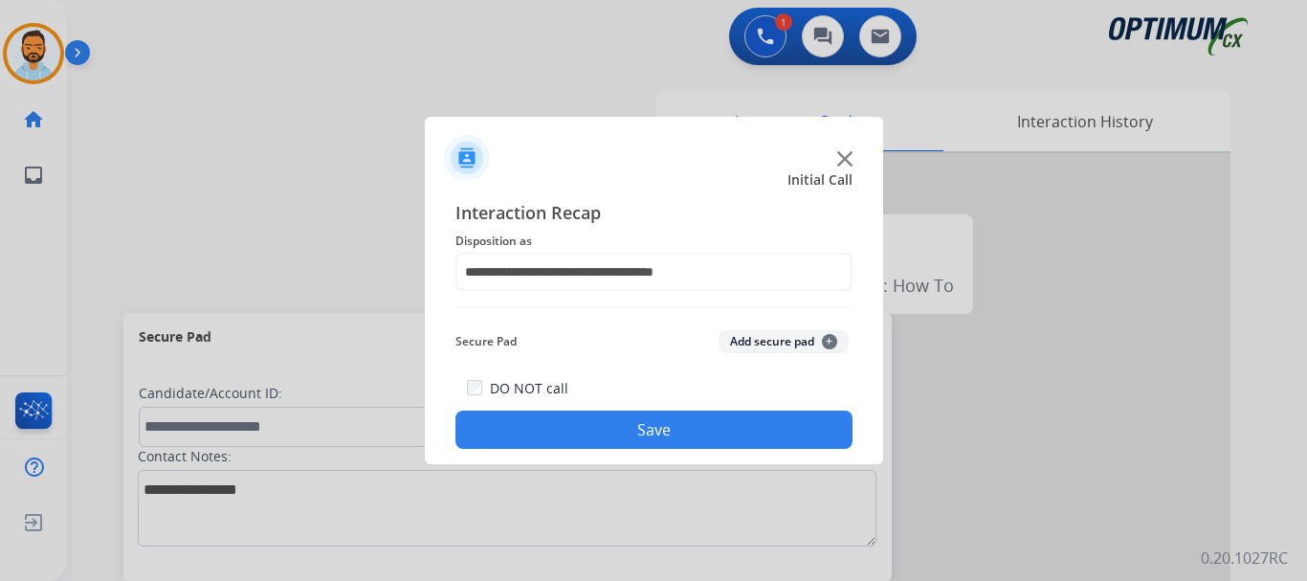
click at [700, 416] on button "Save" at bounding box center [654, 430] width 397 height 38
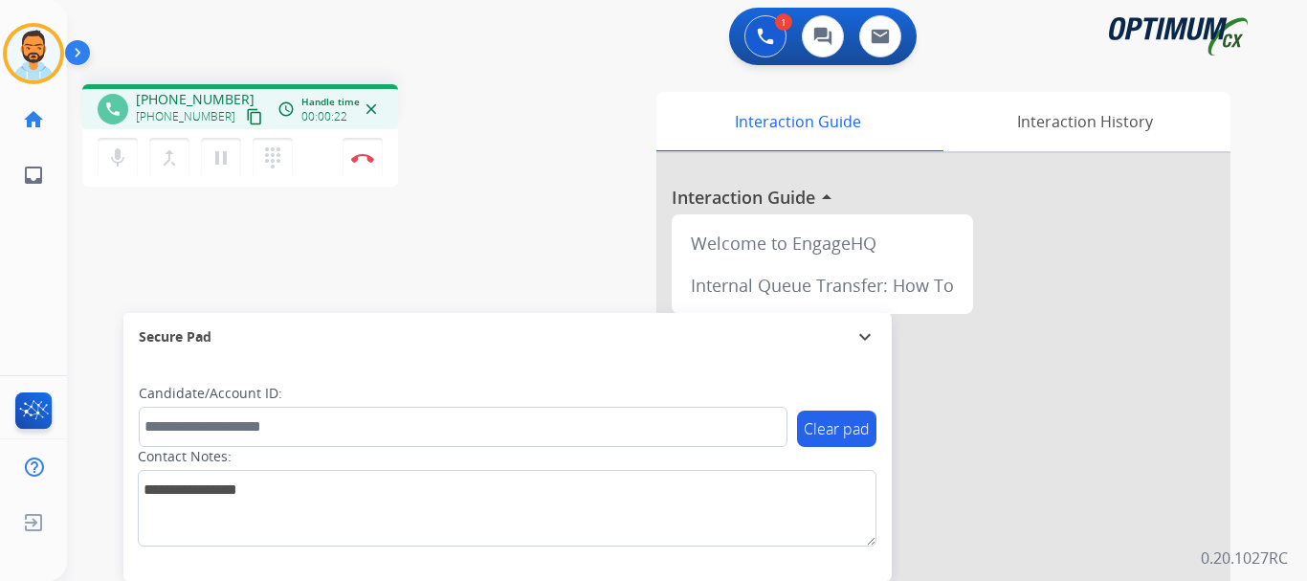
click at [246, 119] on mat-icon "content_copy" at bounding box center [254, 116] width 17 height 17
click at [358, 154] on img at bounding box center [362, 158] width 23 height 10
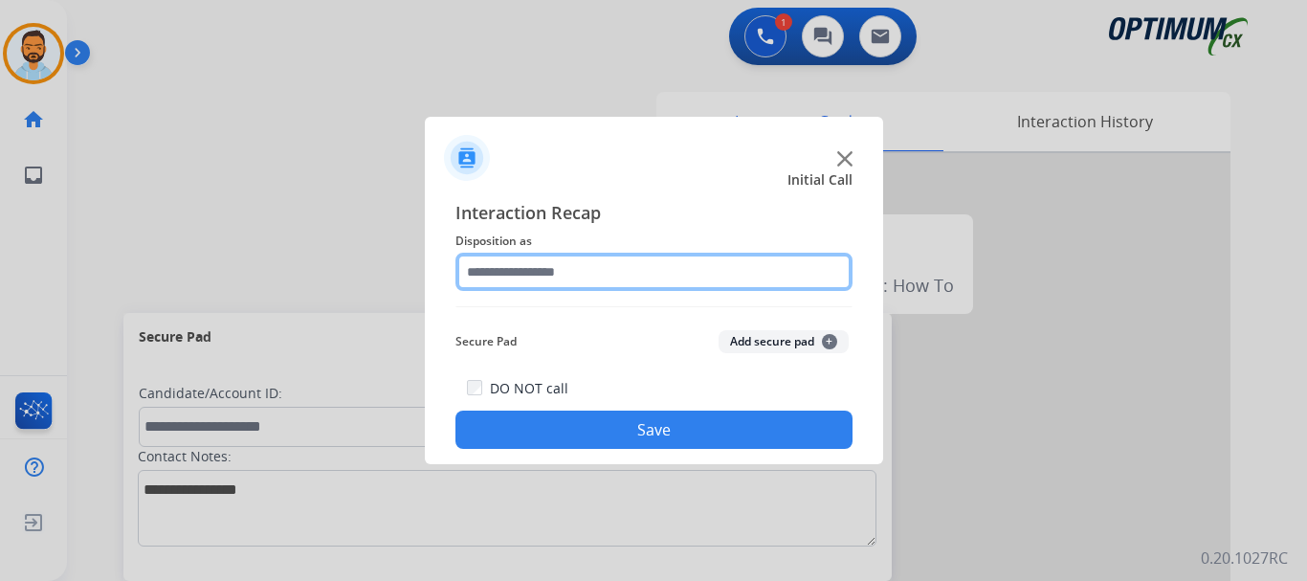
click at [618, 275] on input "text" at bounding box center [654, 272] width 397 height 38
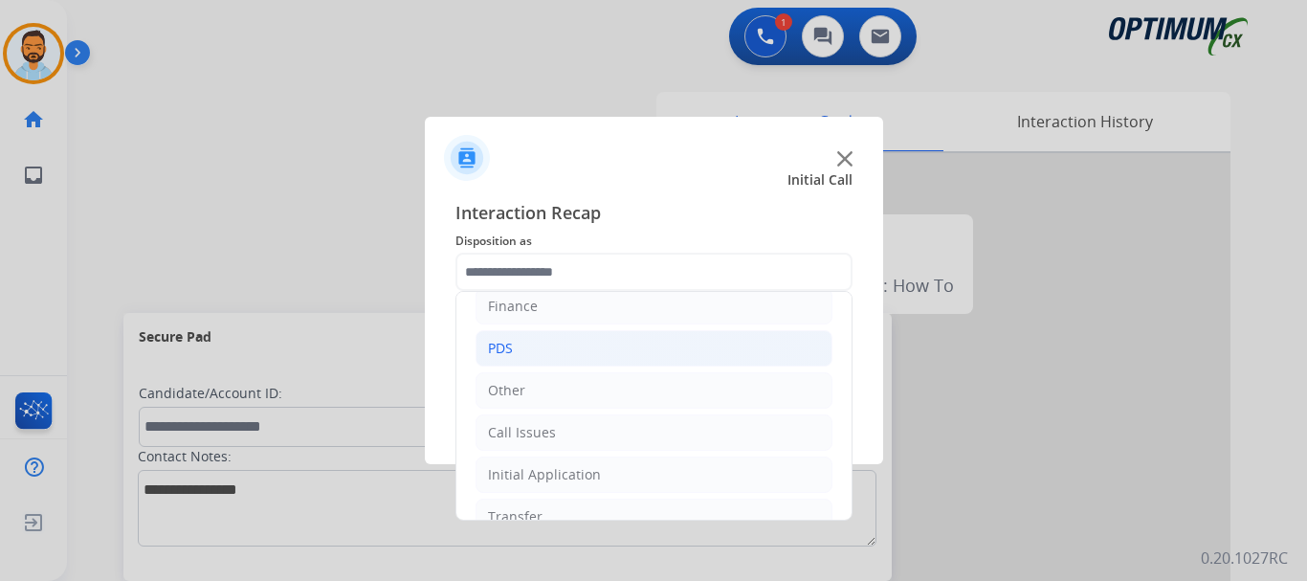
click at [552, 345] on li "PDS" at bounding box center [654, 348] width 357 height 36
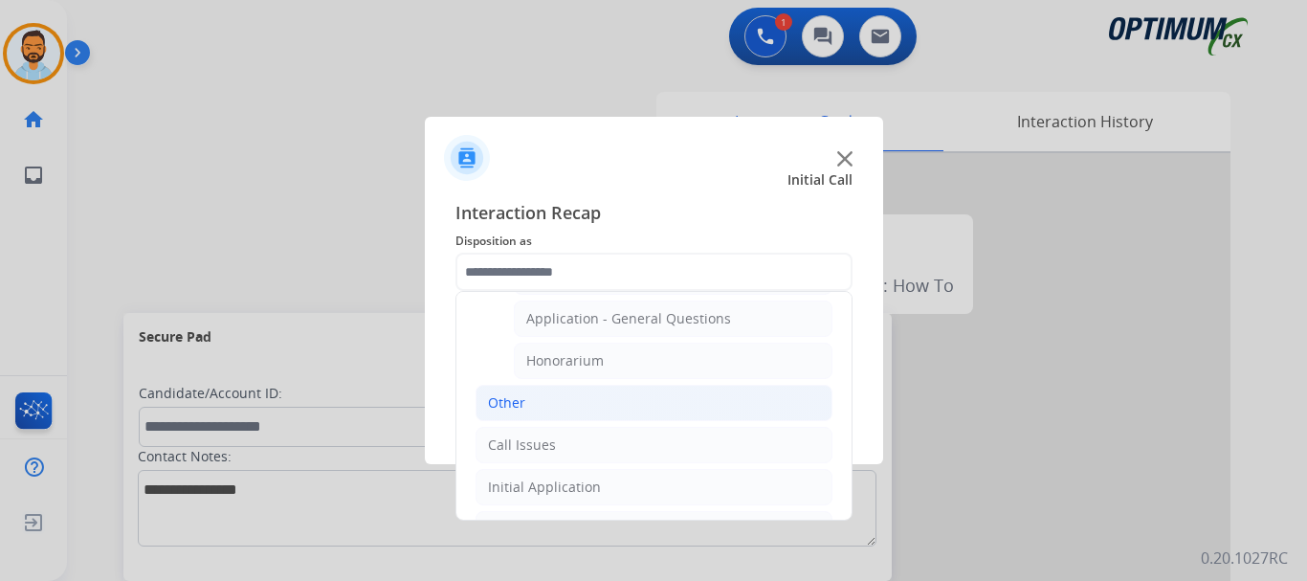
click at [516, 408] on div "Other" at bounding box center [506, 402] width 37 height 19
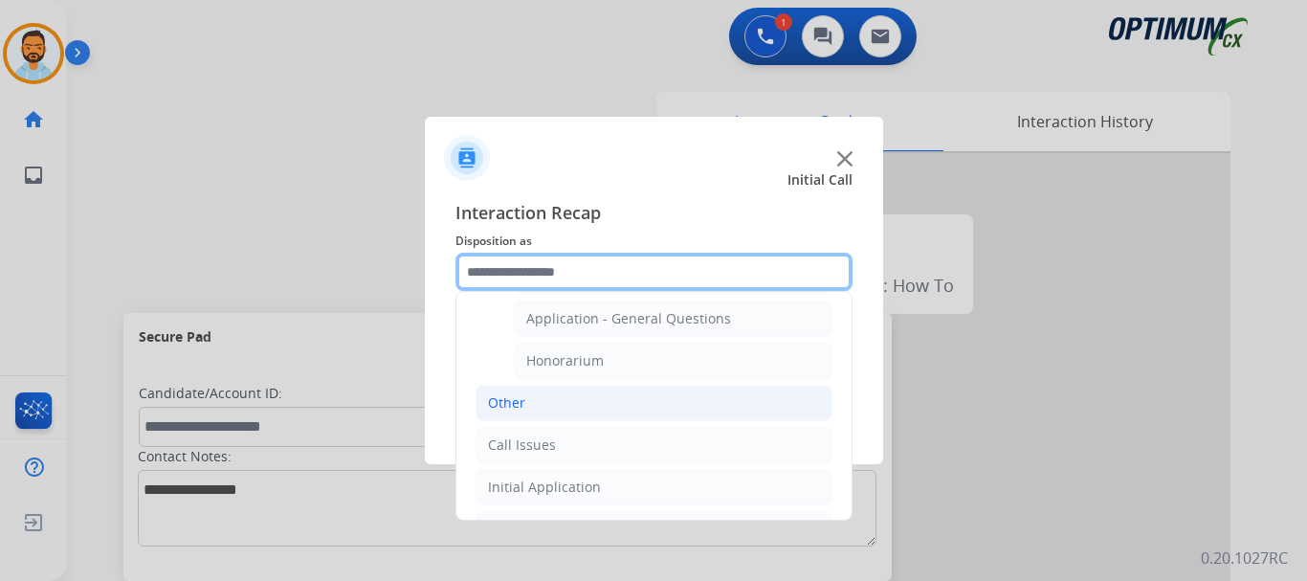
scroll to position [467, 0]
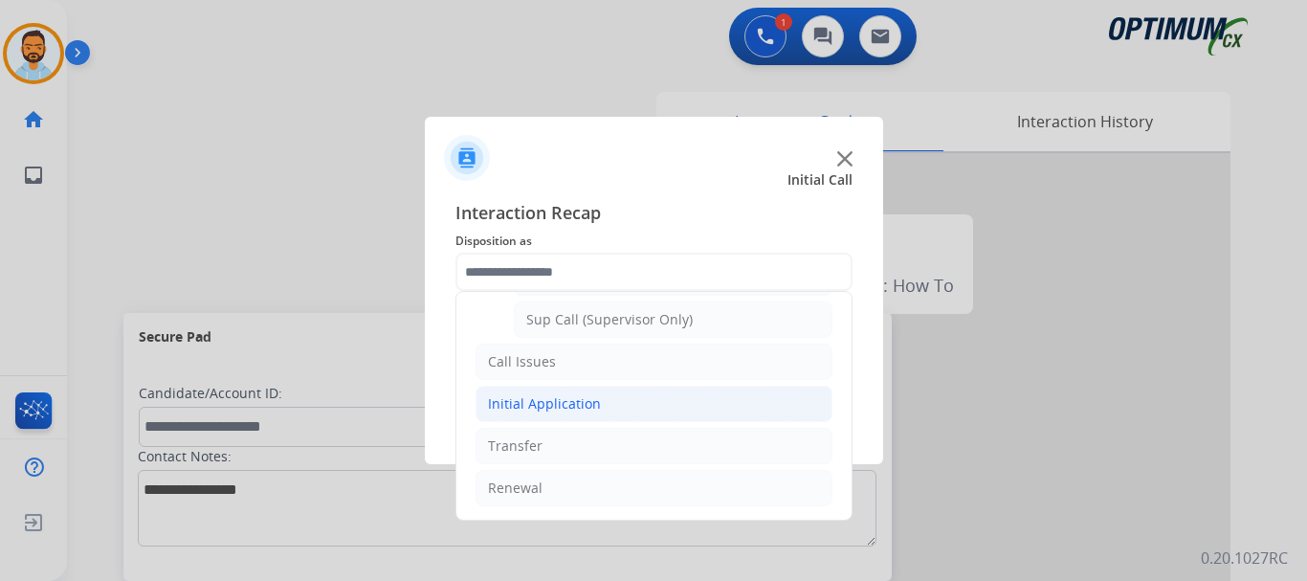
click at [585, 406] on div "Initial Application" at bounding box center [544, 403] width 113 height 19
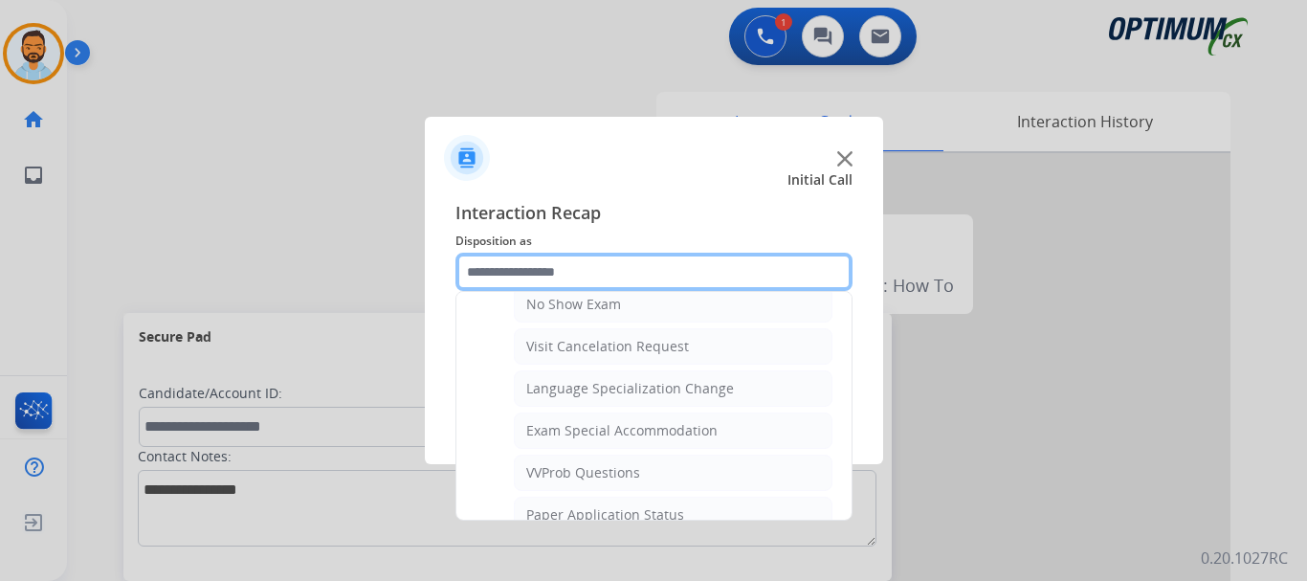
scroll to position [874, 0]
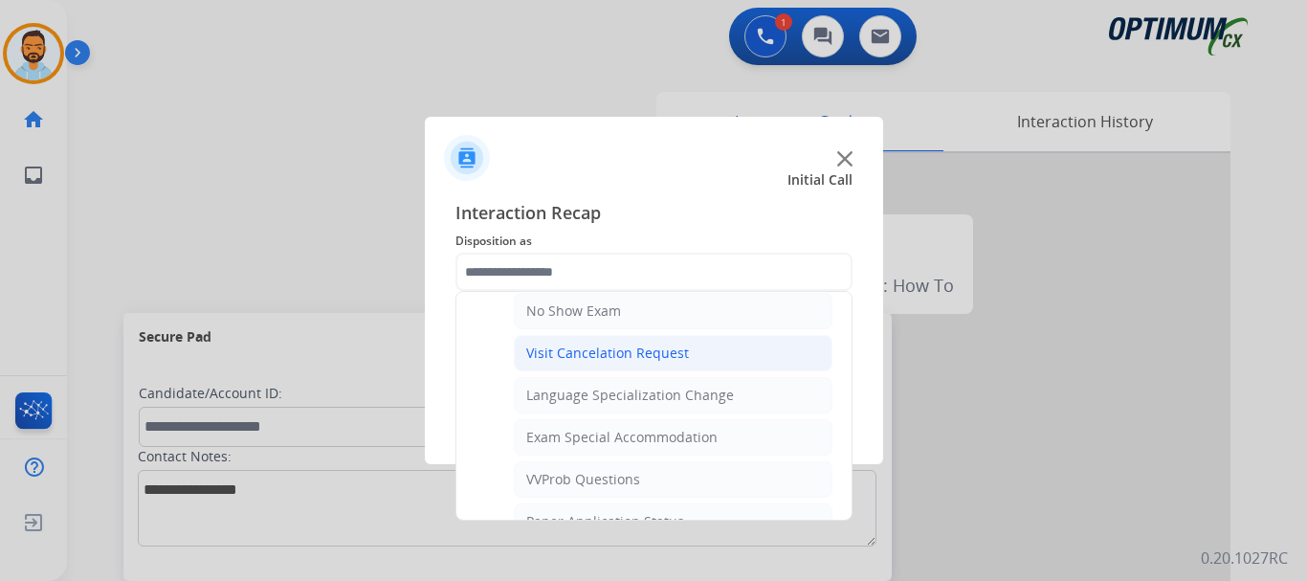
click at [659, 354] on div "Visit Cancelation Request" at bounding box center [607, 353] width 163 height 19
type input "**********"
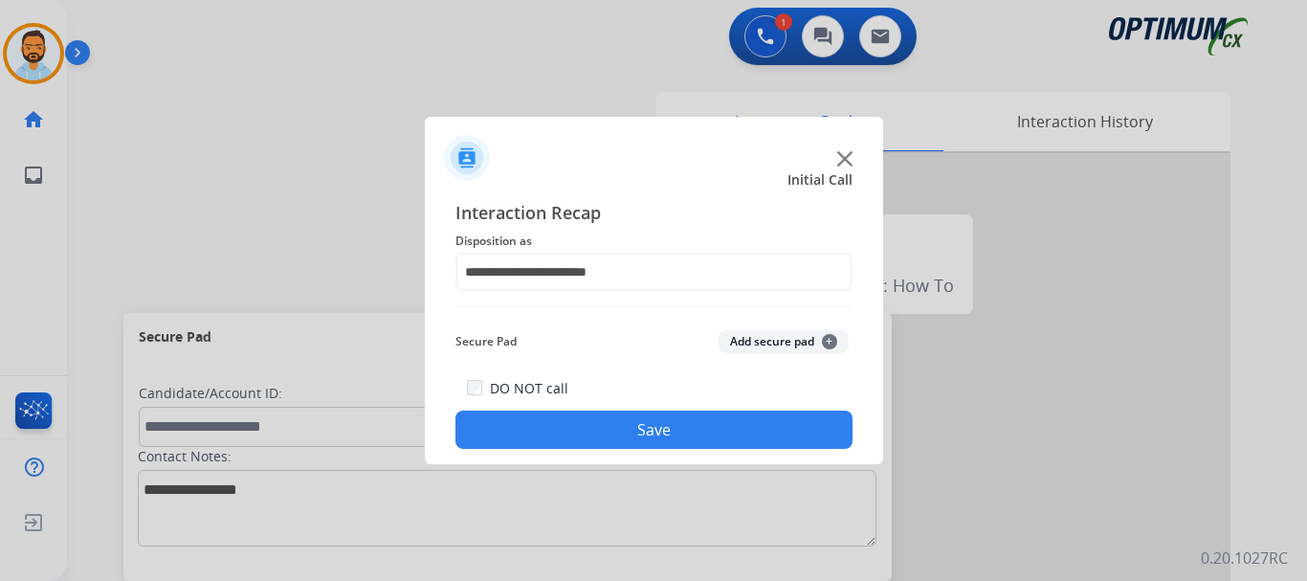
click at [649, 438] on button "Save" at bounding box center [654, 430] width 397 height 38
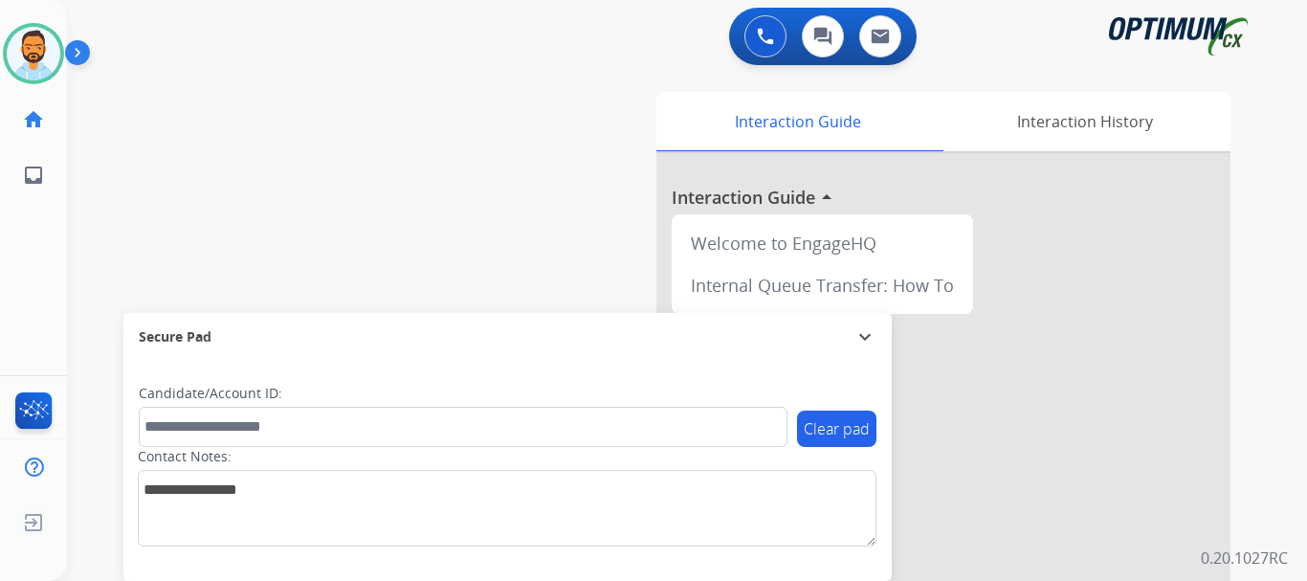
click at [74, 50] on img at bounding box center [81, 56] width 33 height 36
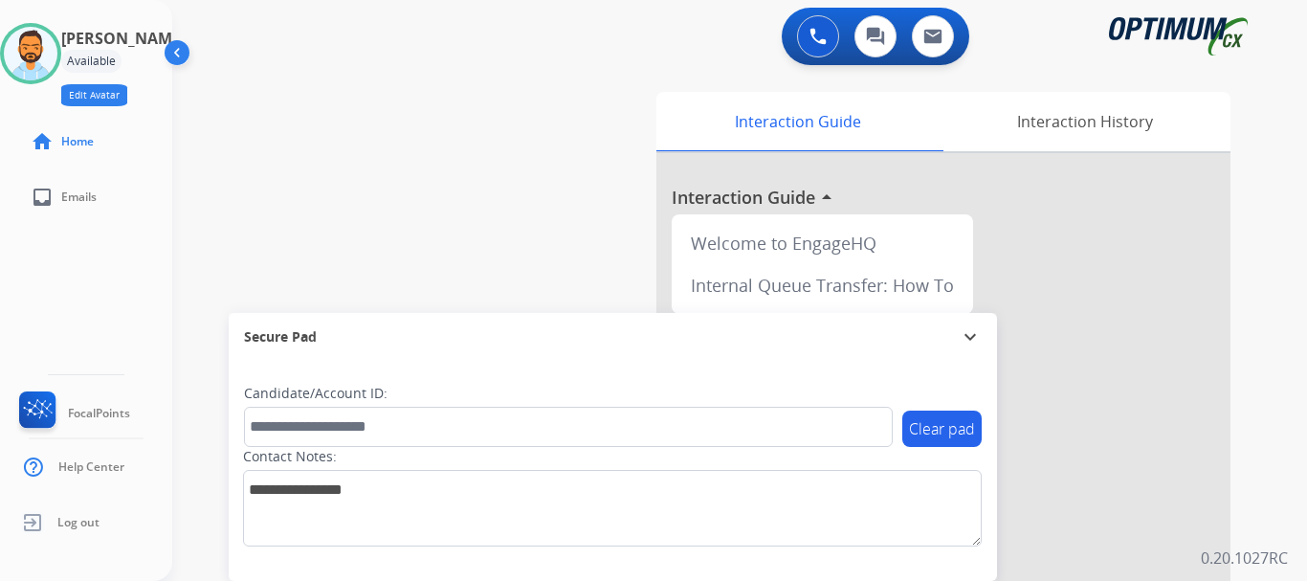
click at [100, 106] on button "Edit Avatar" at bounding box center [94, 95] width 66 height 22
select select
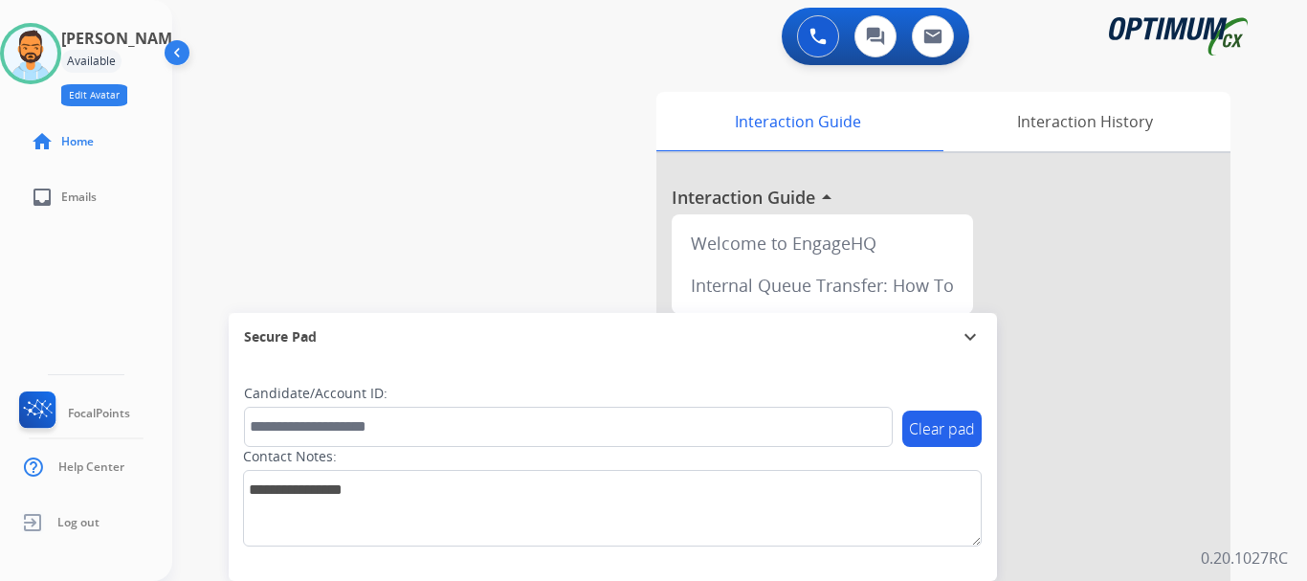
select select
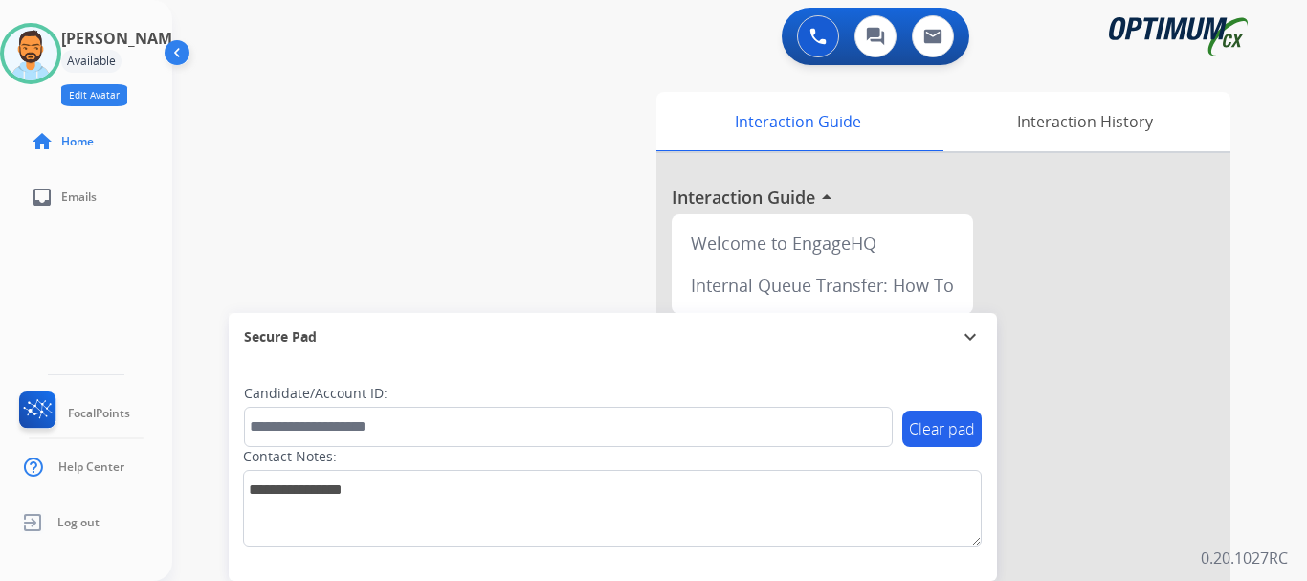
select select
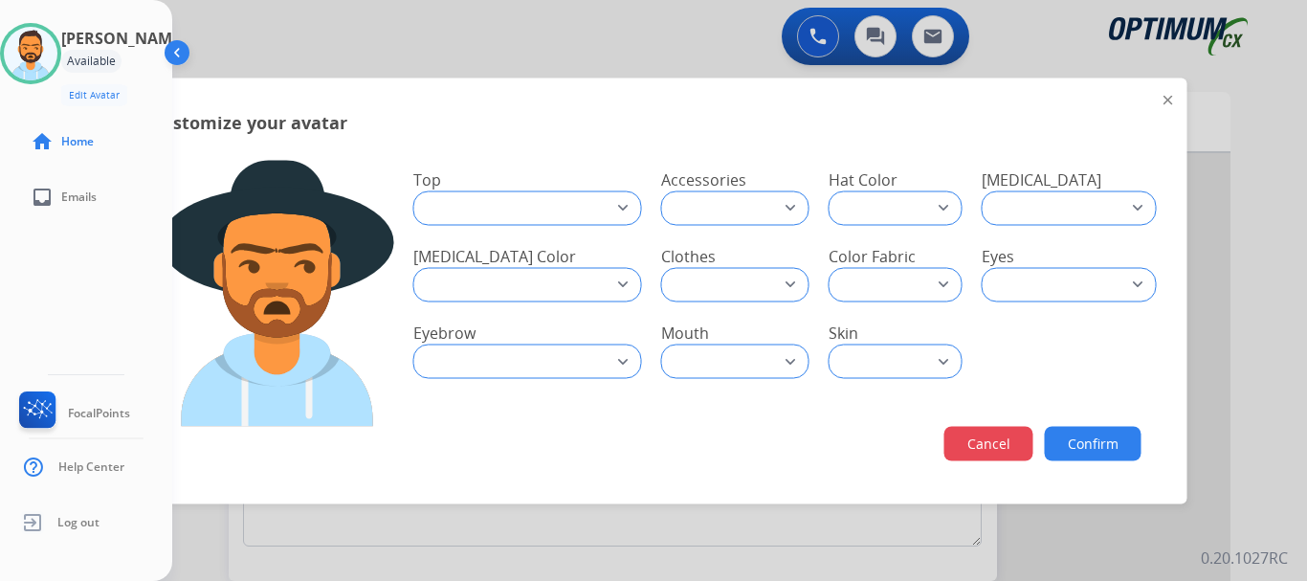
click at [990, 451] on button "Cancel" at bounding box center [988, 443] width 89 height 34
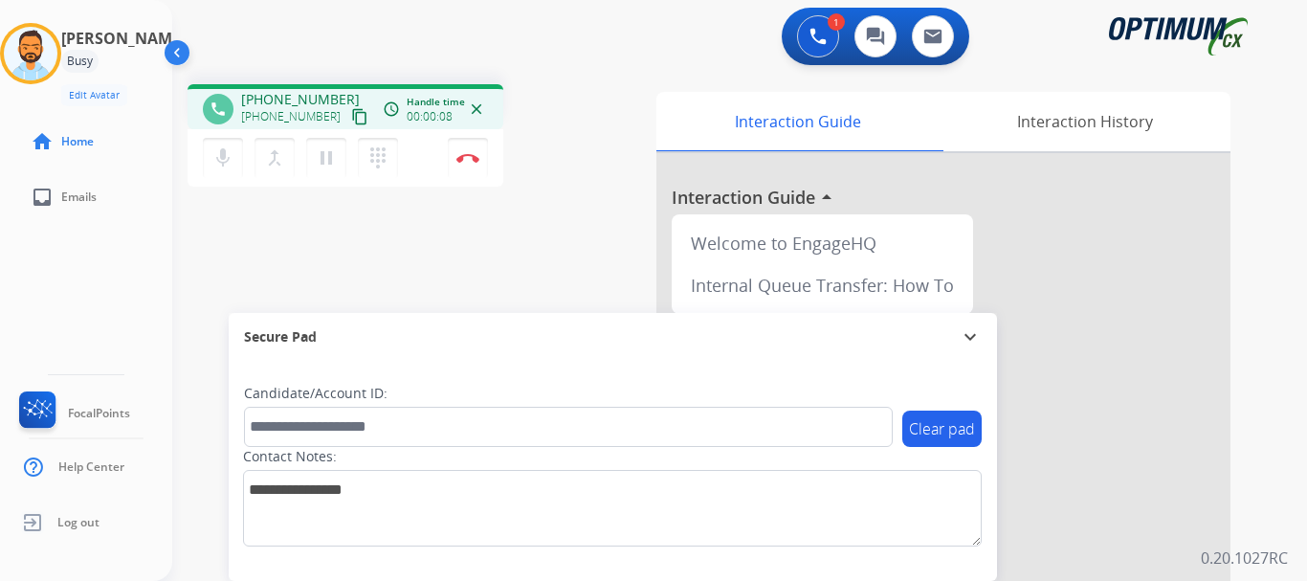
click at [351, 117] on mat-icon "content_copy" at bounding box center [359, 116] width 17 height 17
click at [479, 170] on button "Disconnect" at bounding box center [468, 158] width 40 height 40
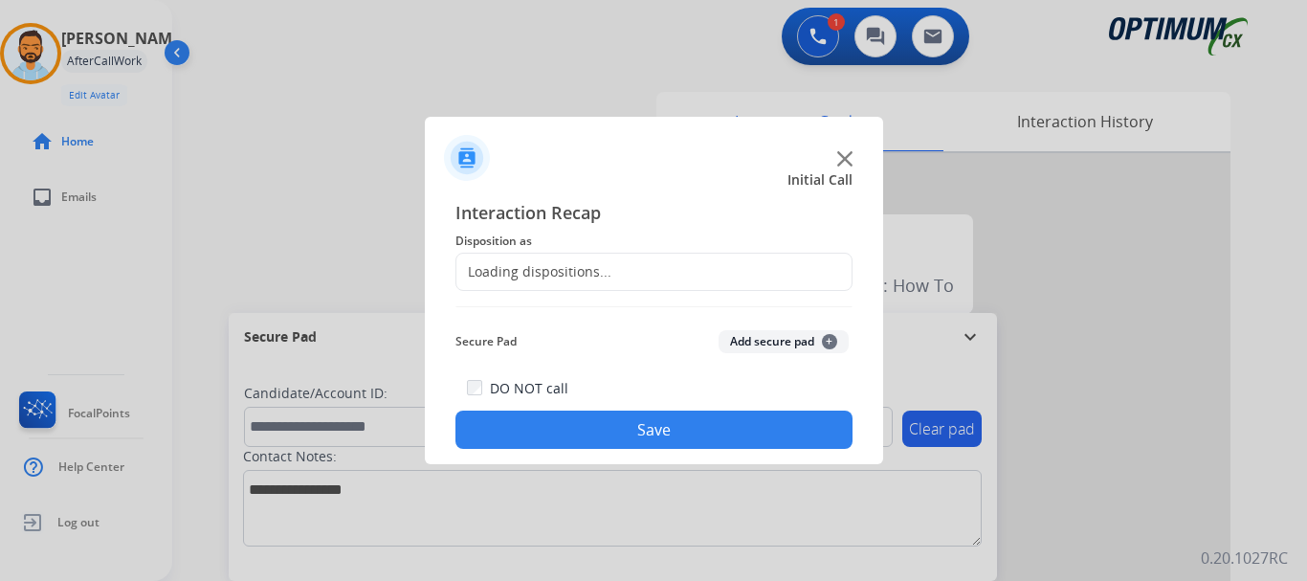
click at [637, 268] on div "Loading dispositions..." at bounding box center [654, 272] width 397 height 38
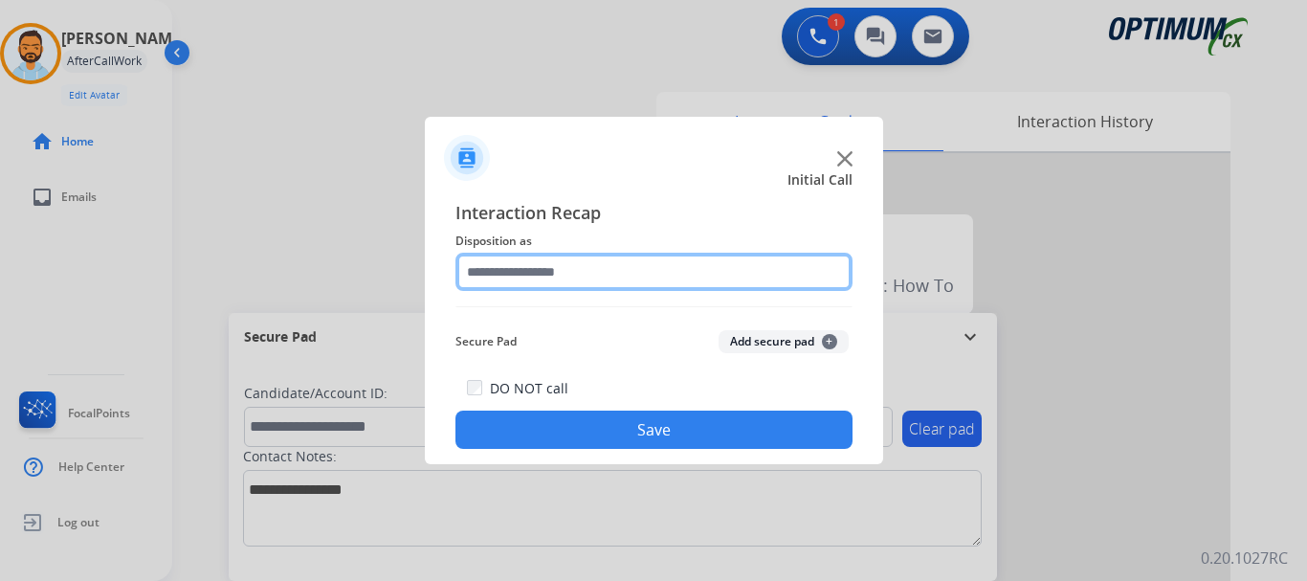
click at [662, 287] on input "text" at bounding box center [654, 272] width 397 height 38
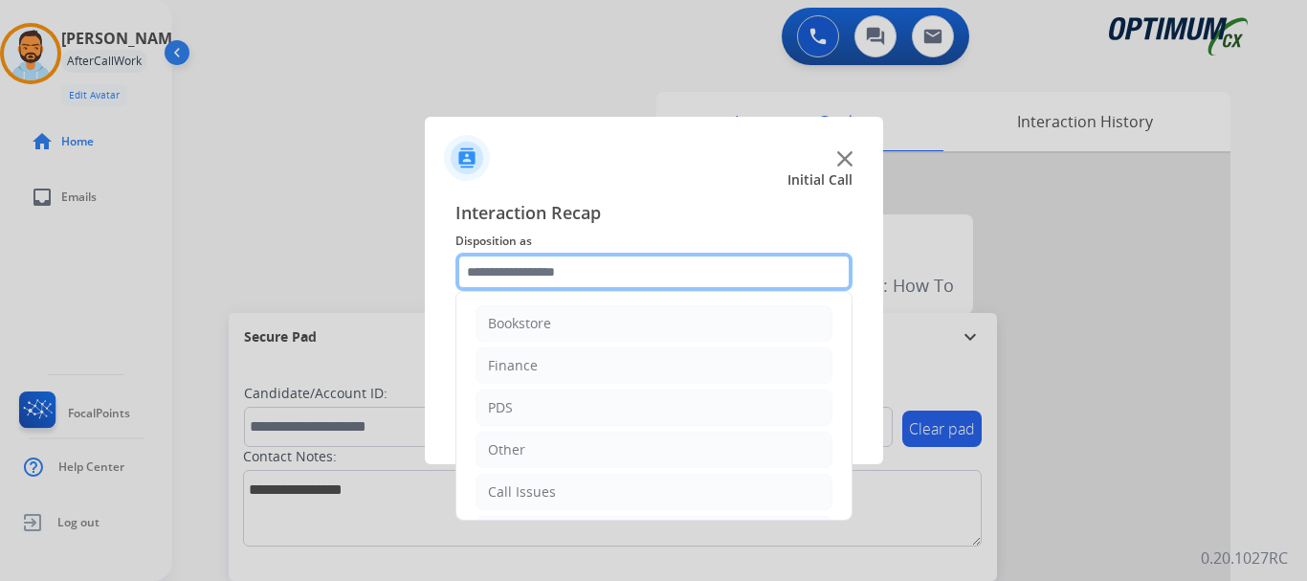
scroll to position [130, 0]
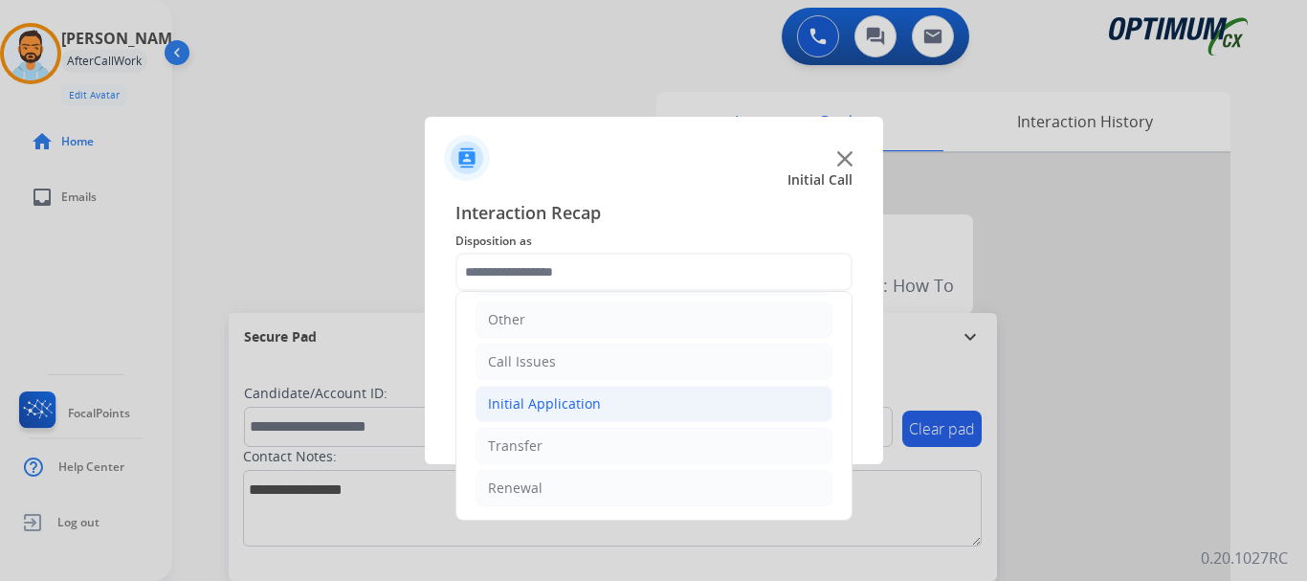
click at [633, 412] on li "Initial Application" at bounding box center [654, 404] width 357 height 36
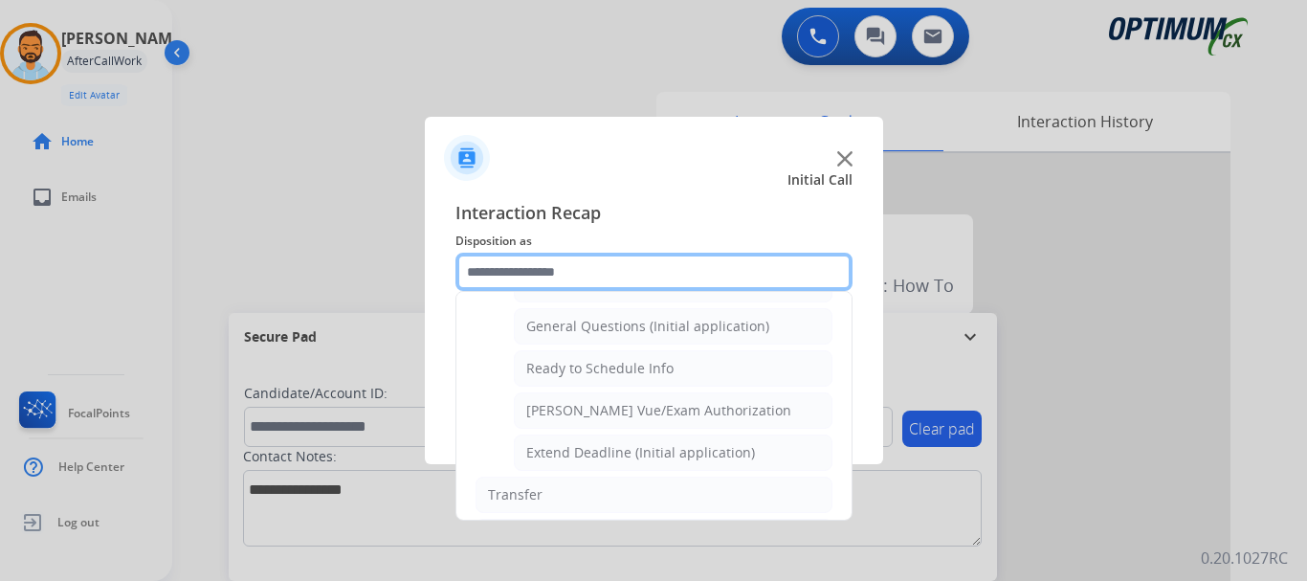
scroll to position [1160, 0]
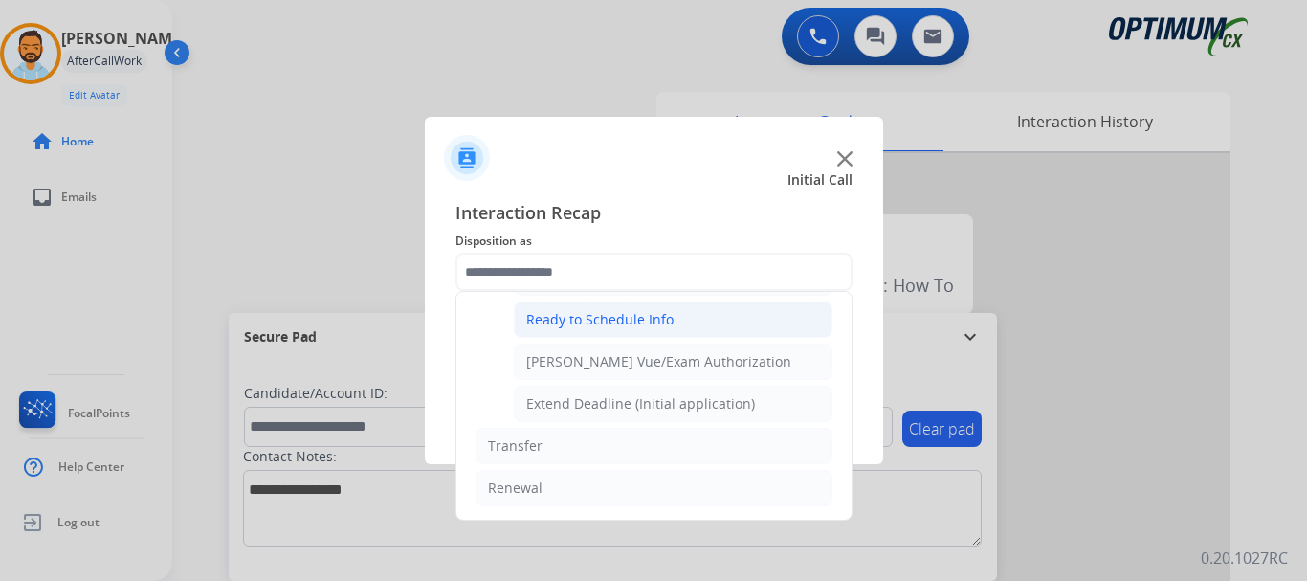
click at [652, 325] on div "Ready to Schedule Info" at bounding box center [599, 319] width 147 height 19
type input "**********"
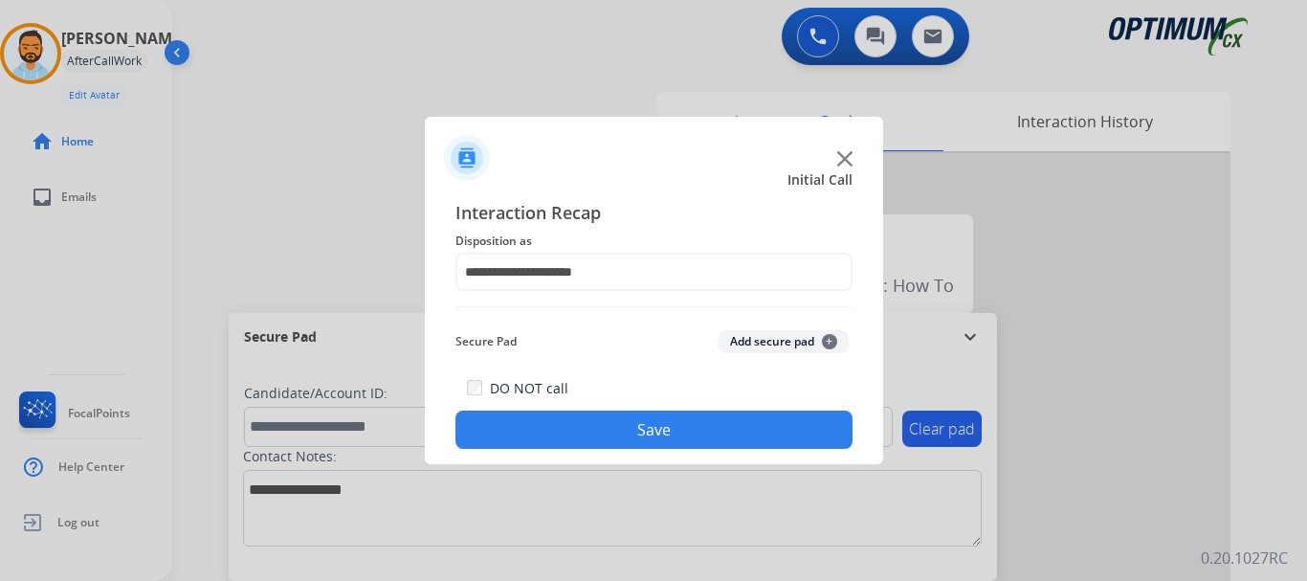
click at [642, 433] on button "Save" at bounding box center [654, 430] width 397 height 38
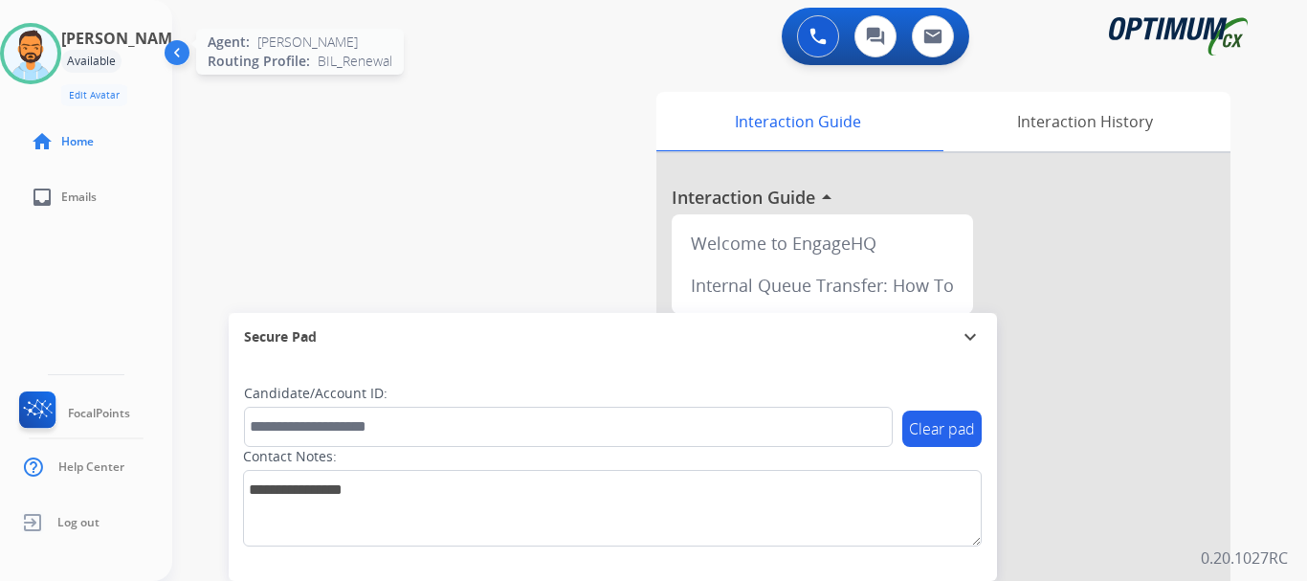
click at [57, 47] on img at bounding box center [31, 54] width 54 height 54
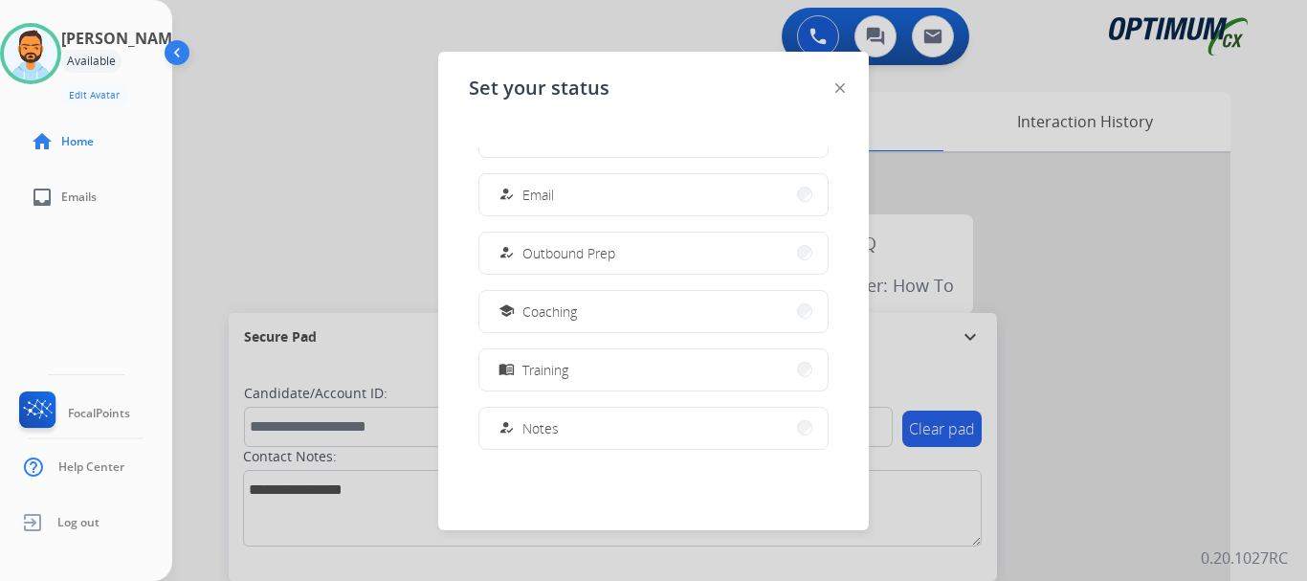
scroll to position [19, 0]
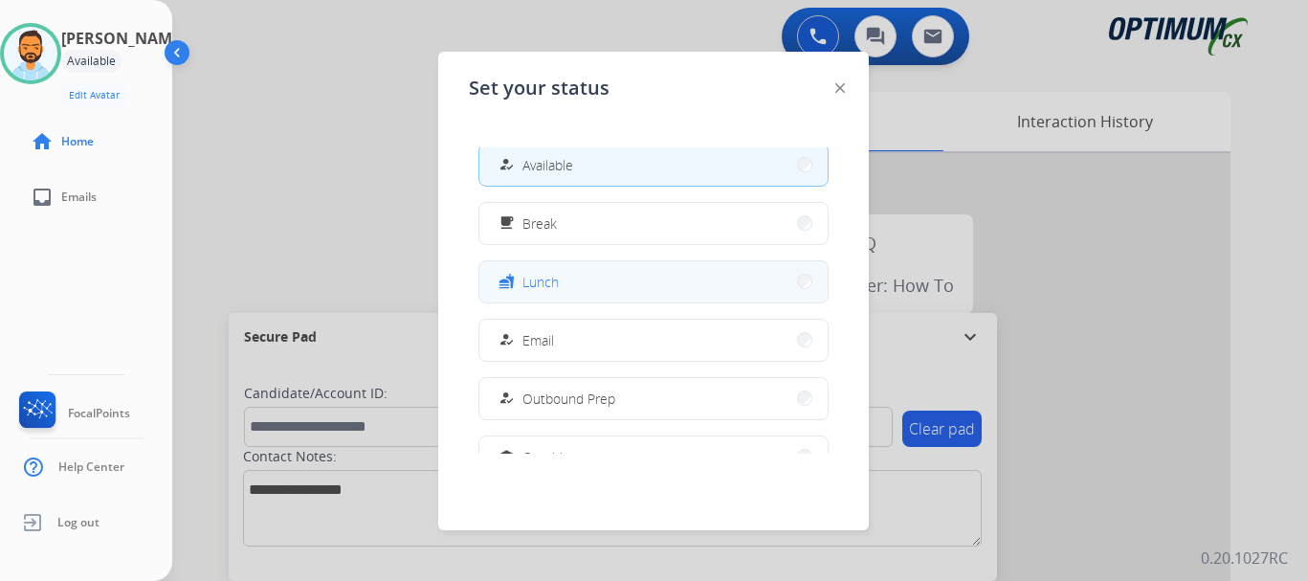
click at [592, 283] on button "fastfood Lunch" at bounding box center [653, 281] width 348 height 41
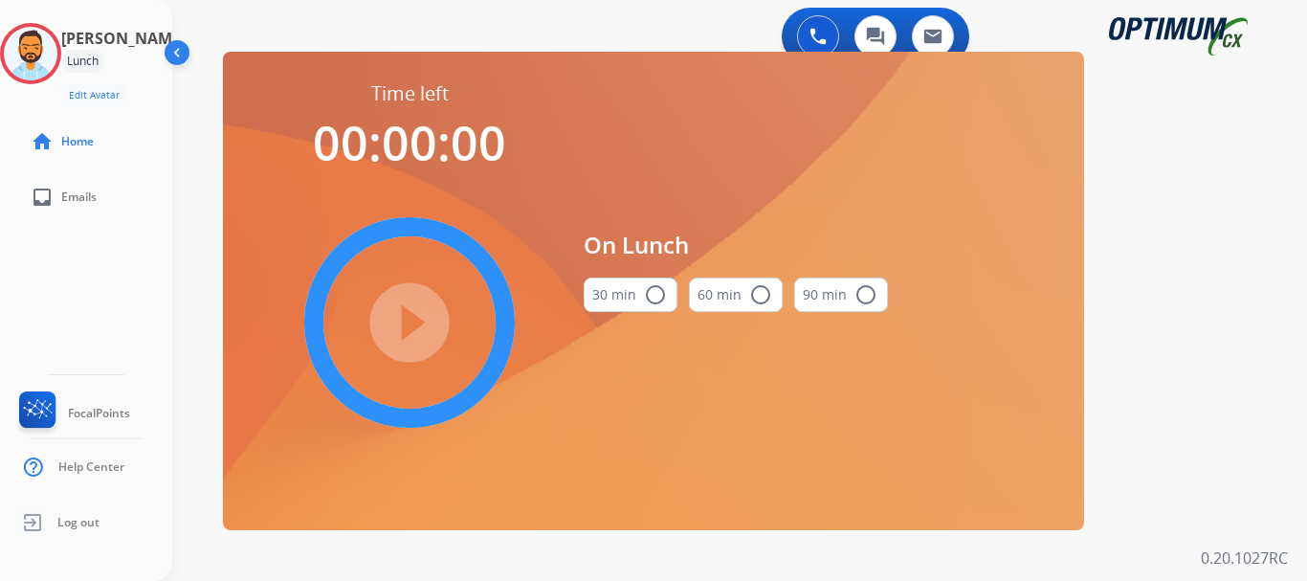
click at [633, 291] on button "30 min radio_button_unchecked" at bounding box center [631, 295] width 94 height 34
click at [421, 316] on mat-icon "play_circle_filled" at bounding box center [409, 322] width 23 height 23
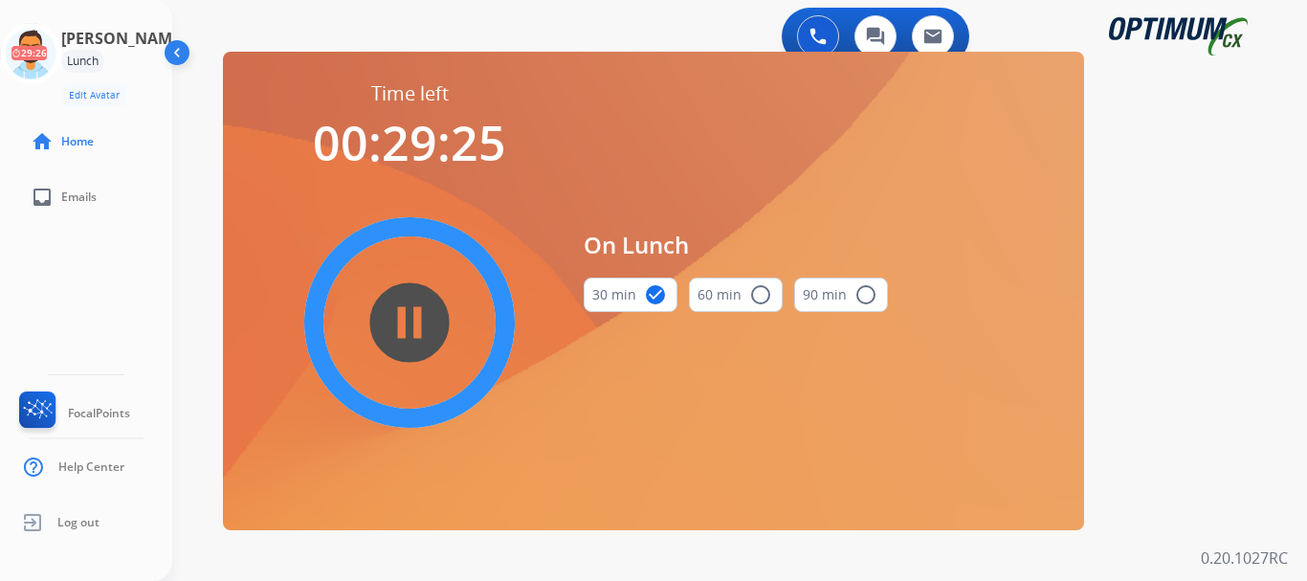
click at [196, 161] on div "0 Voice Interactions 0 Chat Interactions 0 Email Interactions swap_horiz Break …" at bounding box center [739, 290] width 1135 height 581
click at [195, 321] on div "0 Voice Interactions 0 Chat Interactions 0 Email Interactions swap_horiz Break …" at bounding box center [739, 290] width 1135 height 581
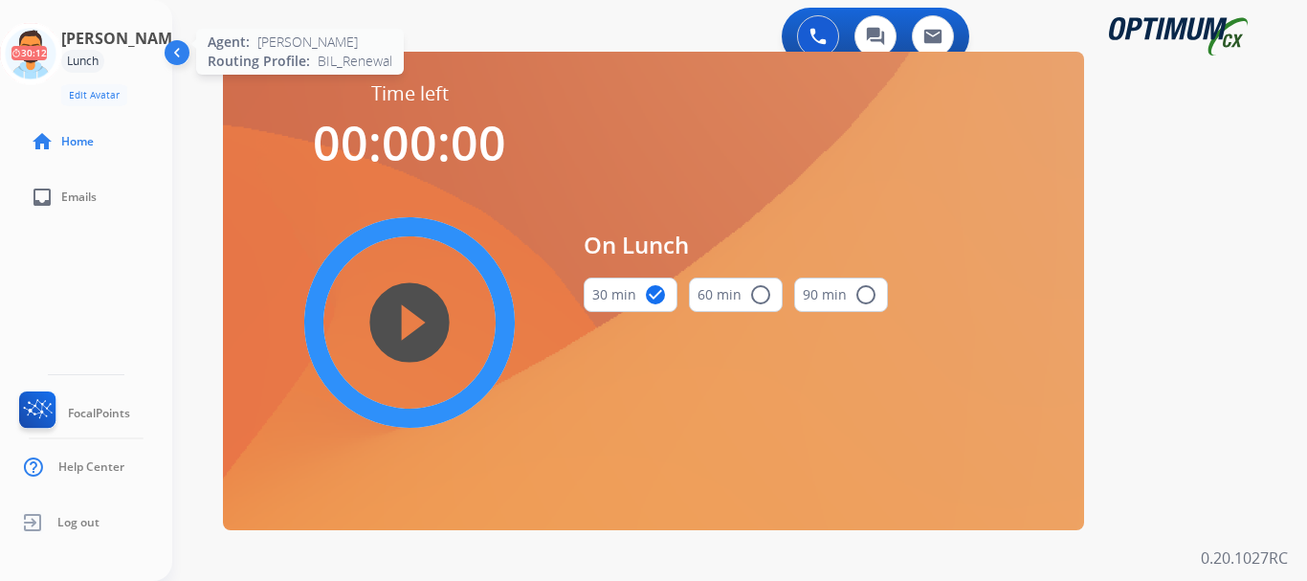
click at [51, 65] on icon at bounding box center [31, 54] width 62 height 62
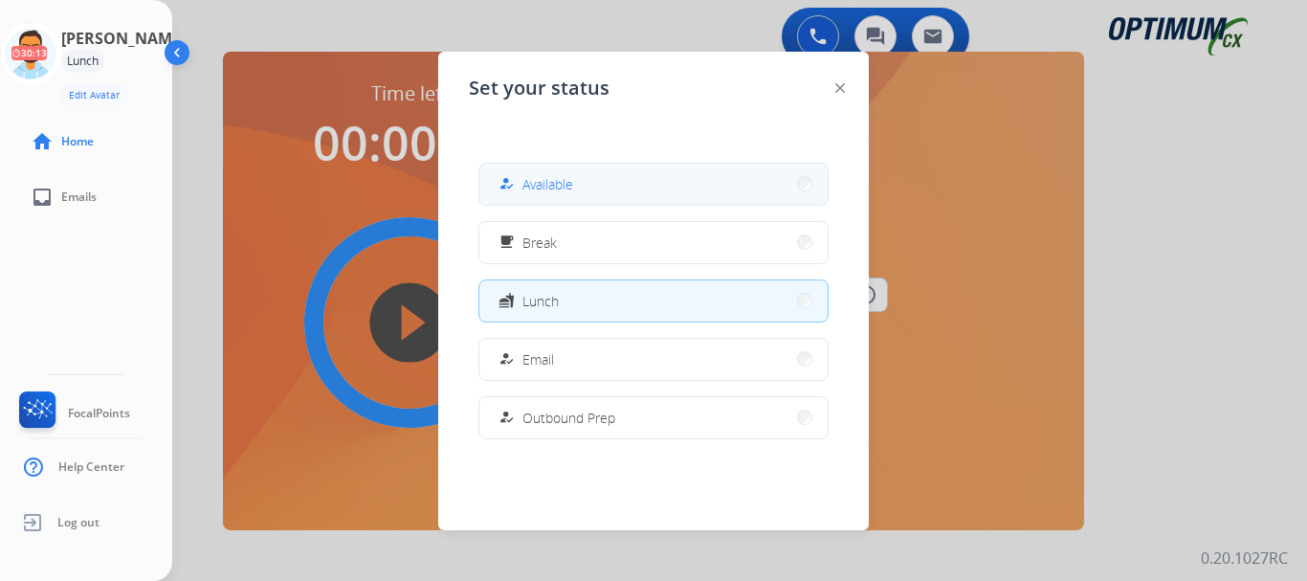
click at [560, 182] on span "Available" at bounding box center [547, 184] width 51 height 20
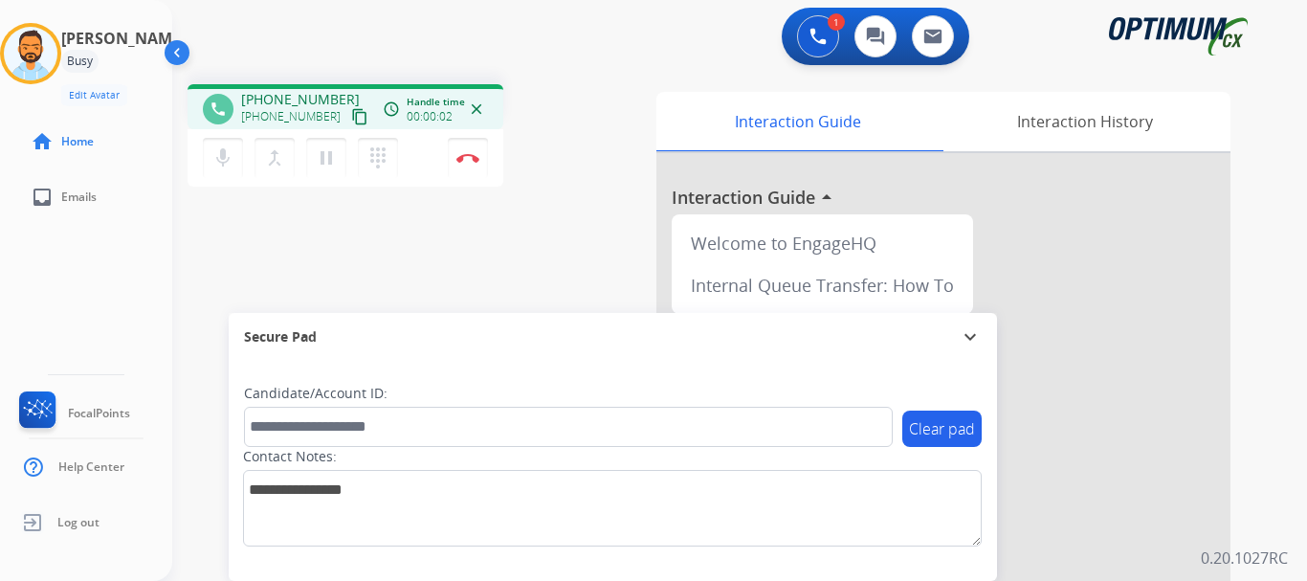
click at [351, 122] on mat-icon "content_copy" at bounding box center [359, 116] width 17 height 17
click at [473, 164] on button "Disconnect" at bounding box center [468, 158] width 40 height 40
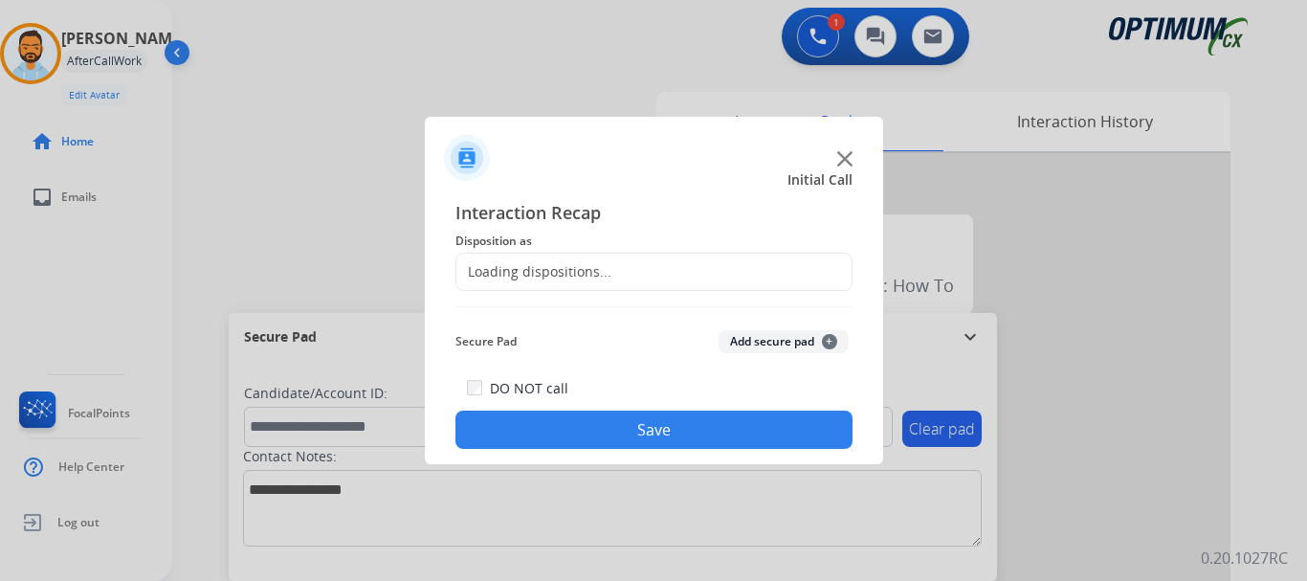
click at [522, 272] on div "Loading dispositions..." at bounding box center [533, 271] width 155 height 19
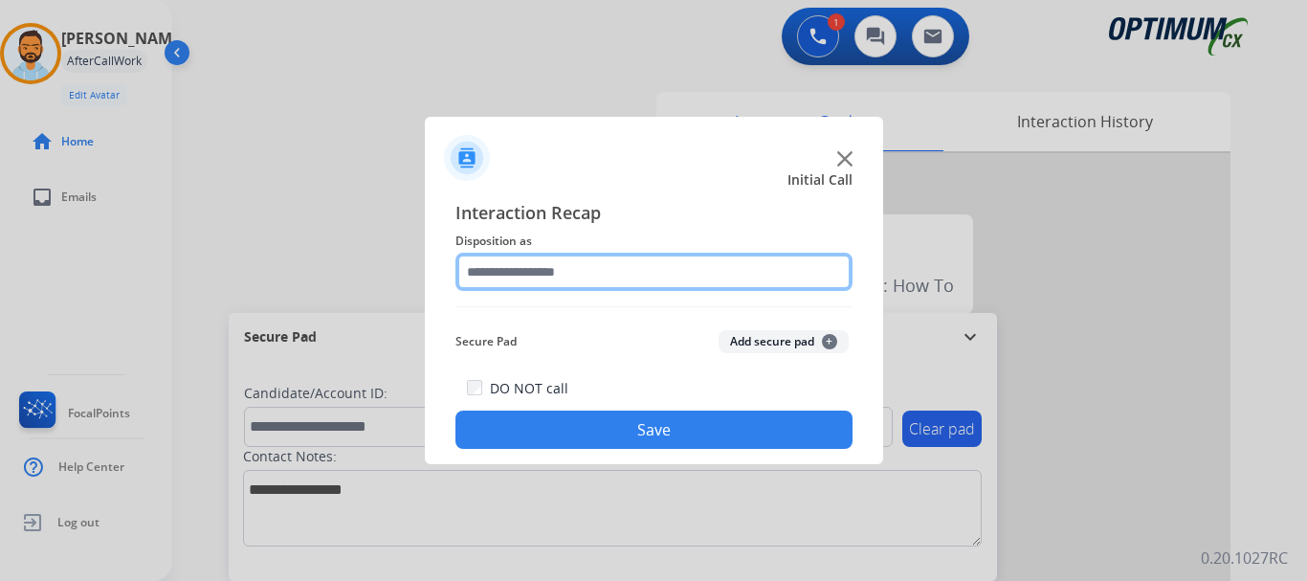
click at [509, 273] on input "text" at bounding box center [654, 272] width 397 height 38
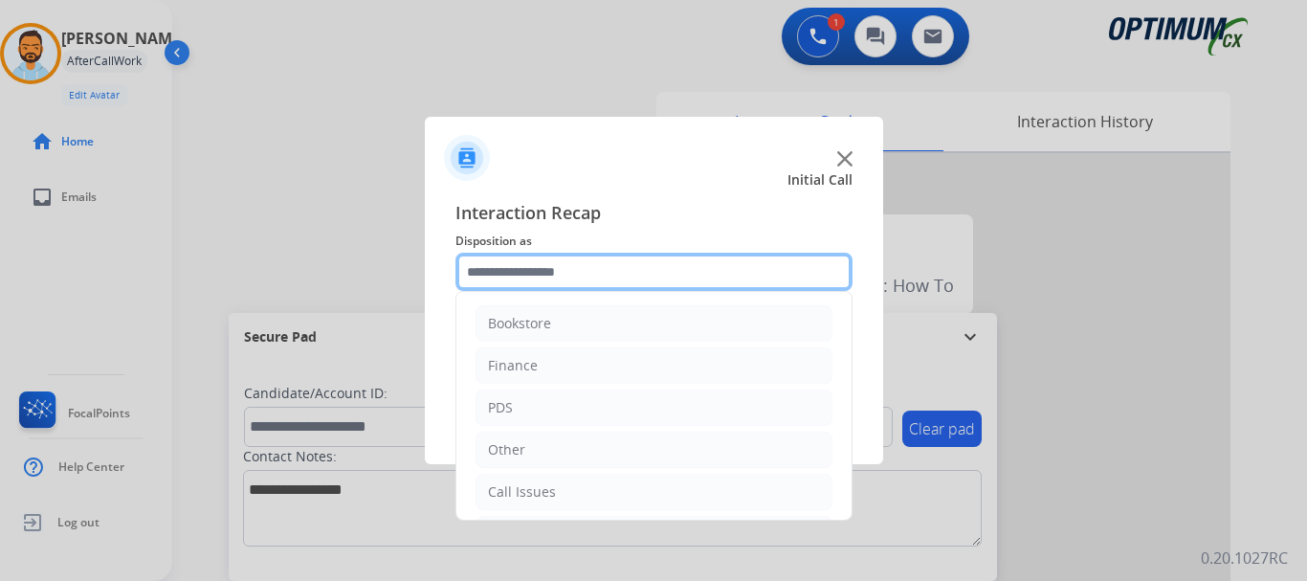
scroll to position [130, 0]
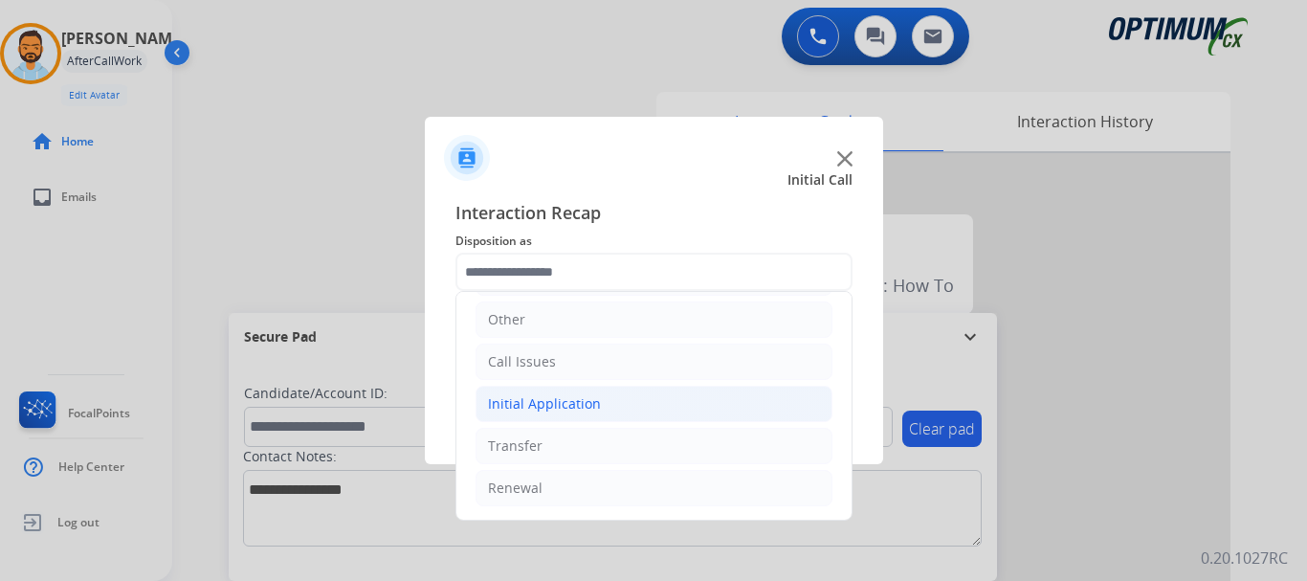
click at [540, 389] on li "Initial Application" at bounding box center [654, 404] width 357 height 36
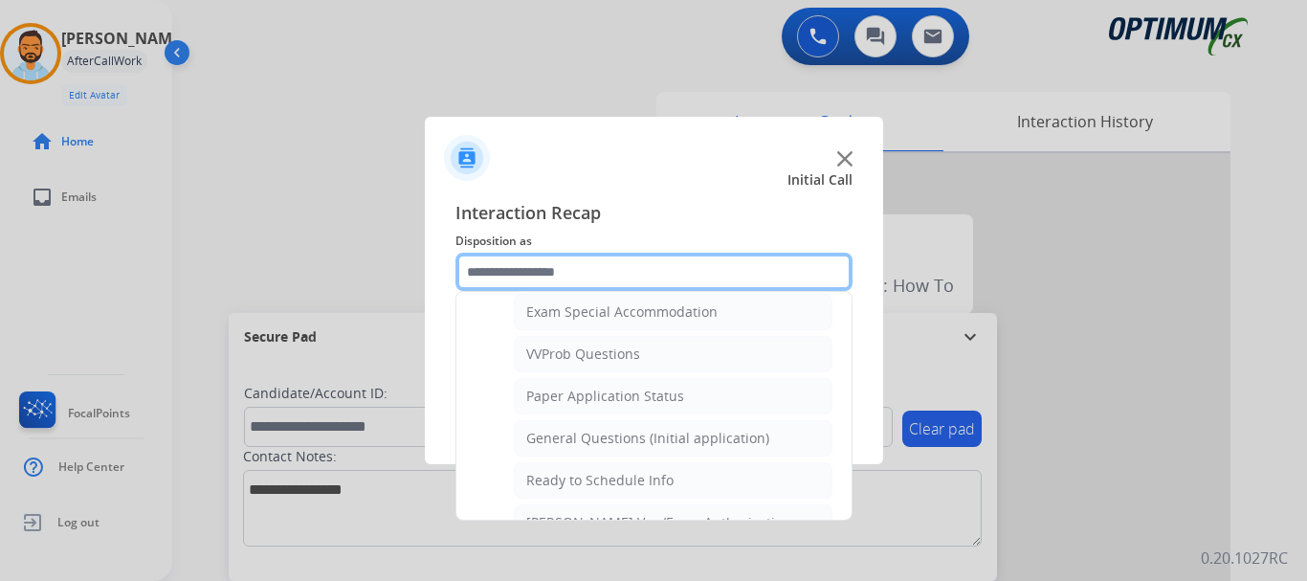
scroll to position [1014, 0]
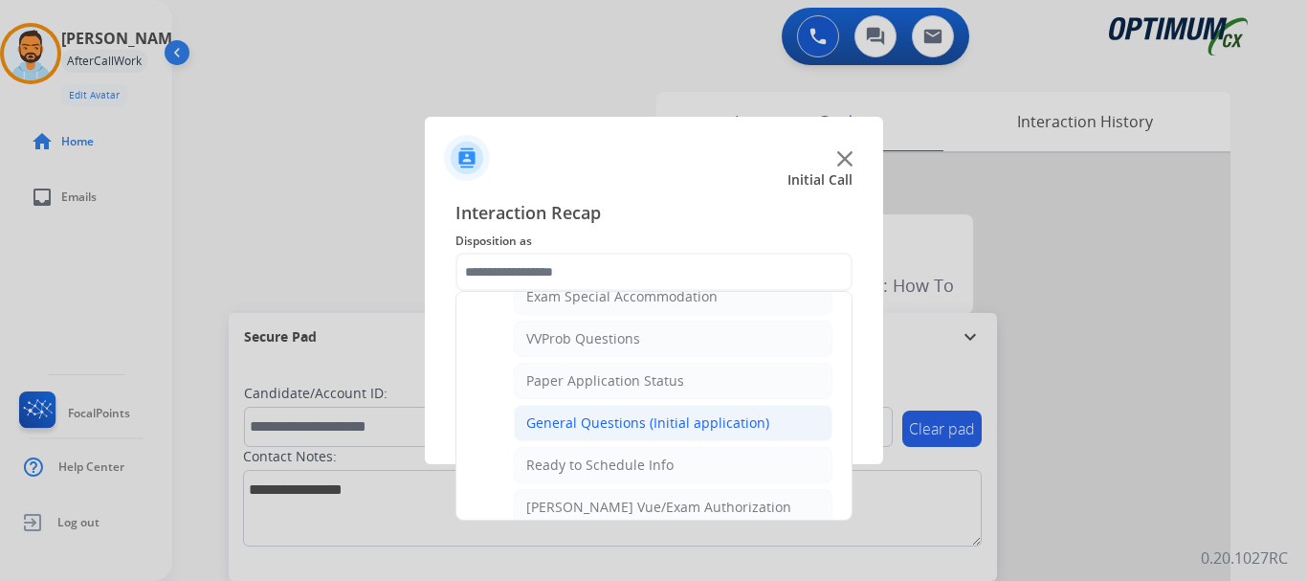
click at [573, 430] on div "General Questions (Initial application)" at bounding box center [647, 422] width 243 height 19
type input "**********"
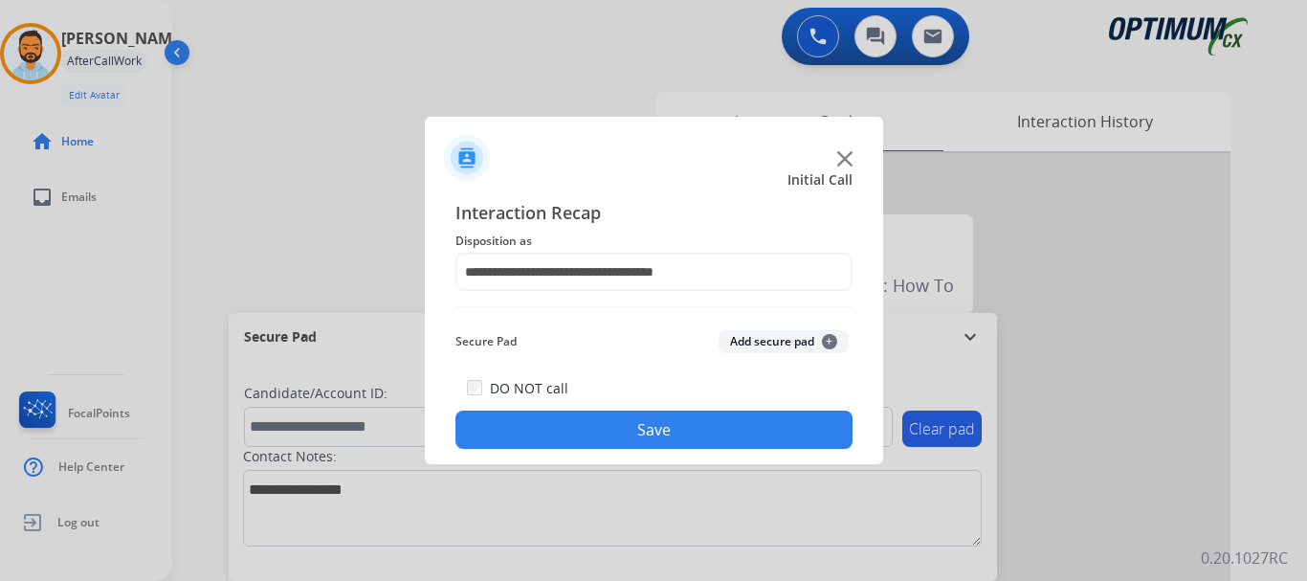
click at [570, 434] on button "Save" at bounding box center [654, 430] width 397 height 38
